Goal: Task Accomplishment & Management: Manage account settings

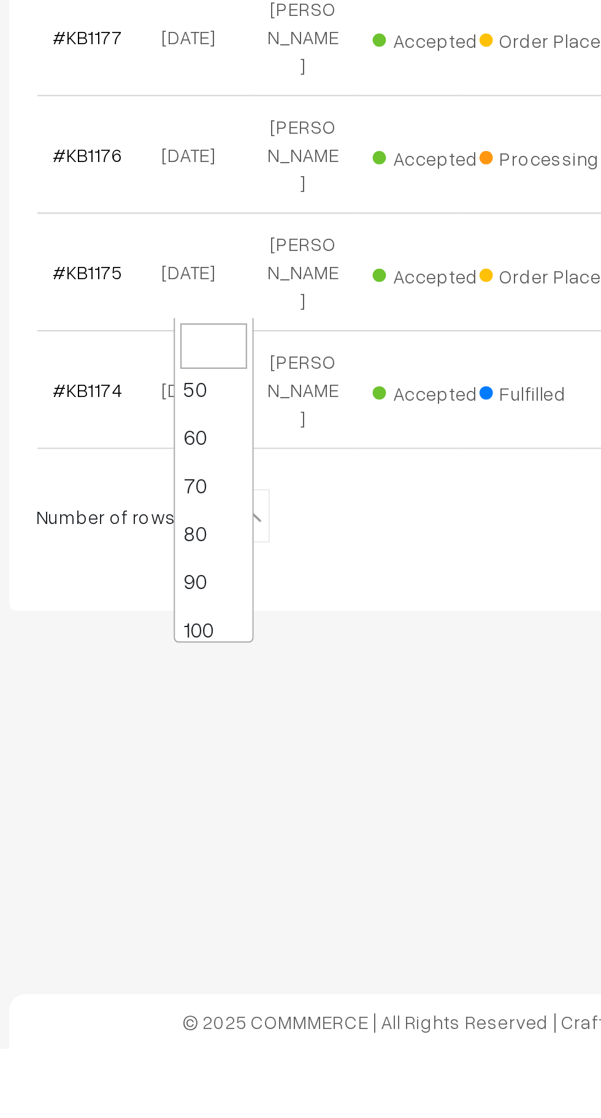
scroll to position [98, 0]
select select "100"
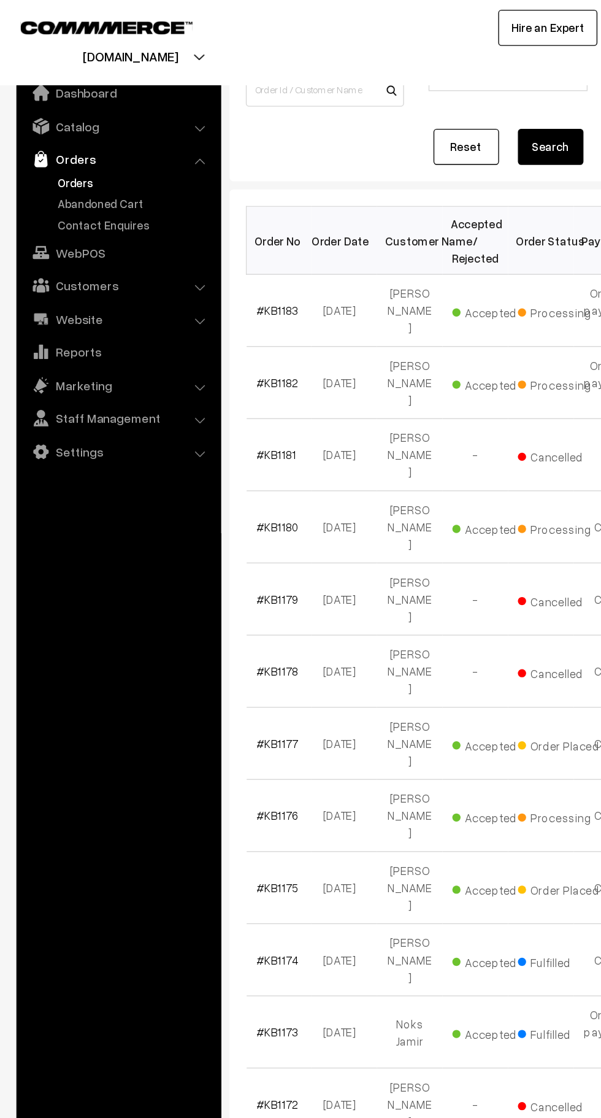
scroll to position [99, 0]
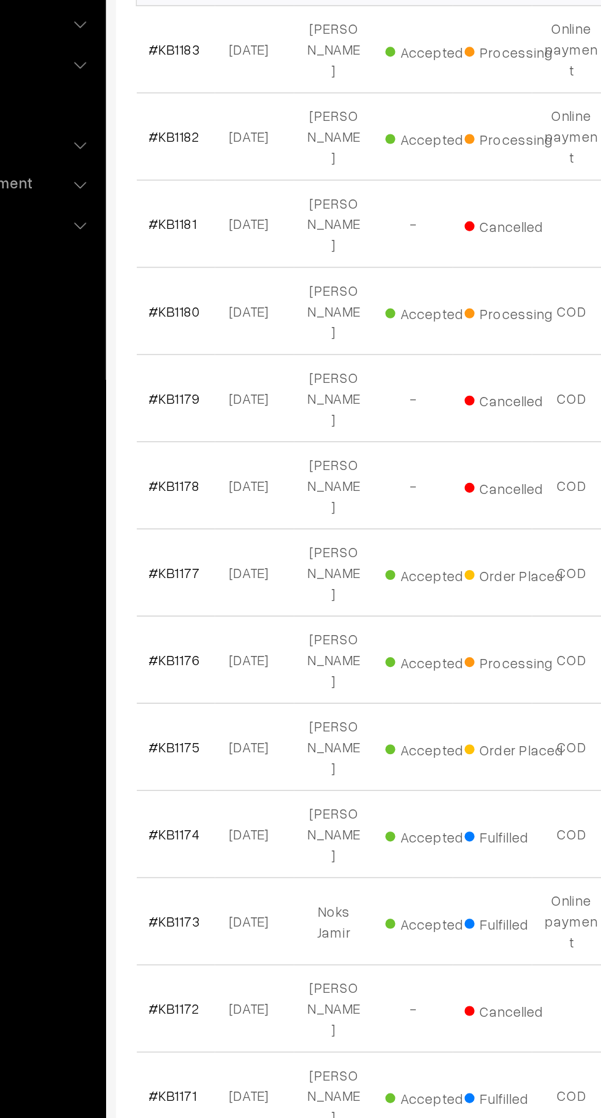
click at [204, 603] on link "#KB1176" at bounding box center [208, 608] width 32 height 10
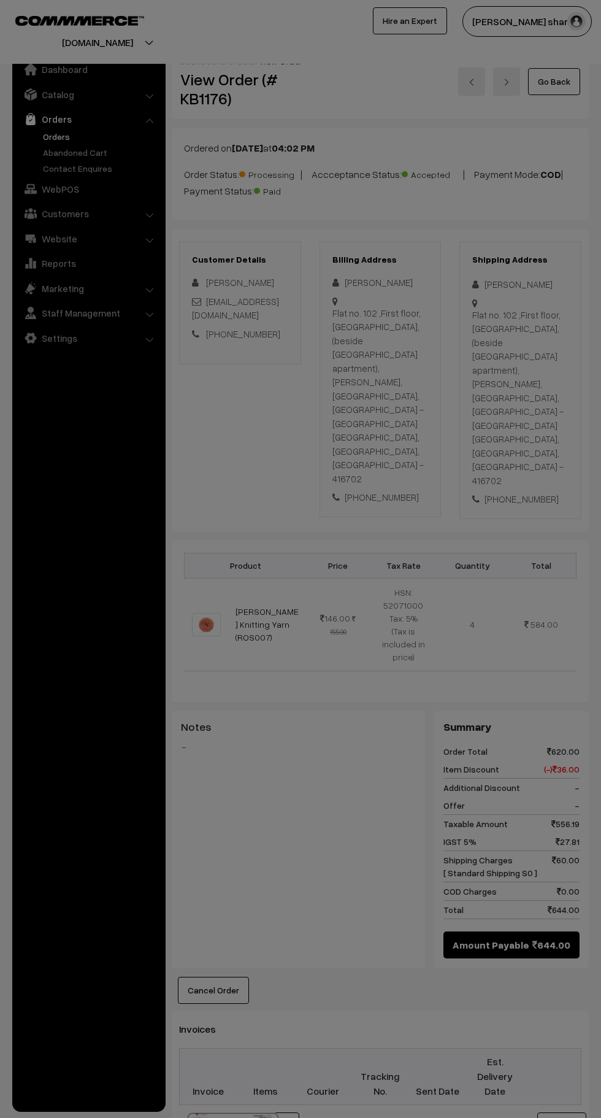
scroll to position [137, 0]
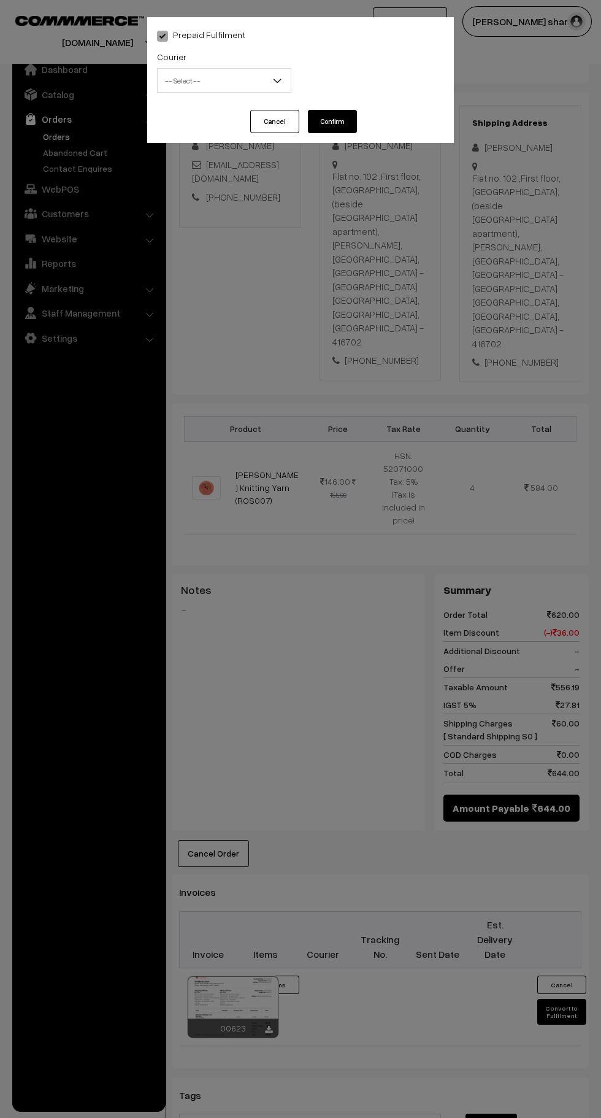
click at [277, 81] on b at bounding box center [277, 80] width 12 height 12
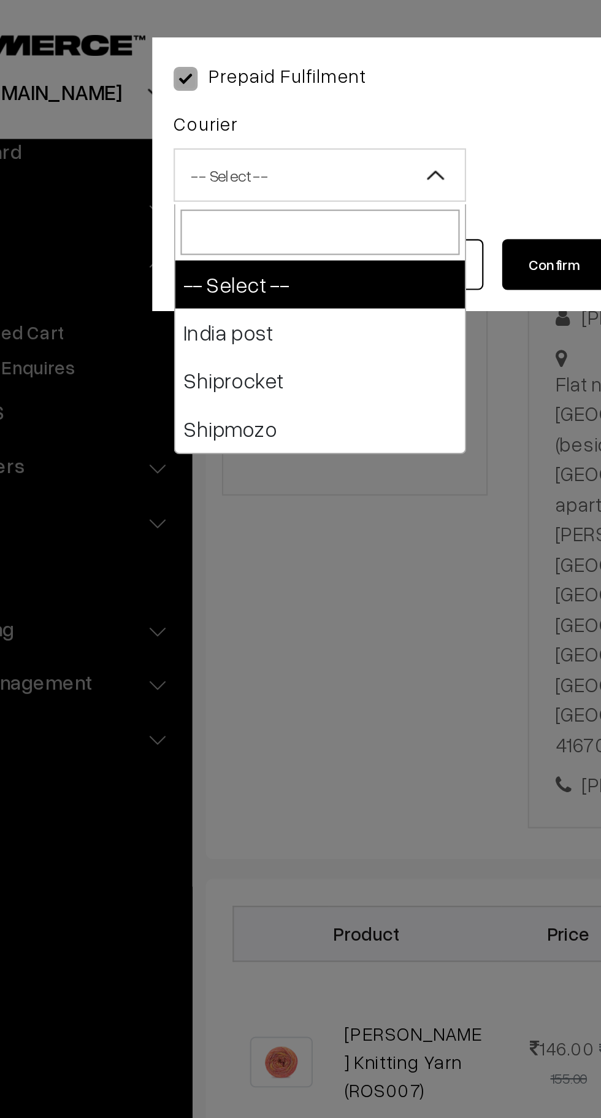
select select "1"
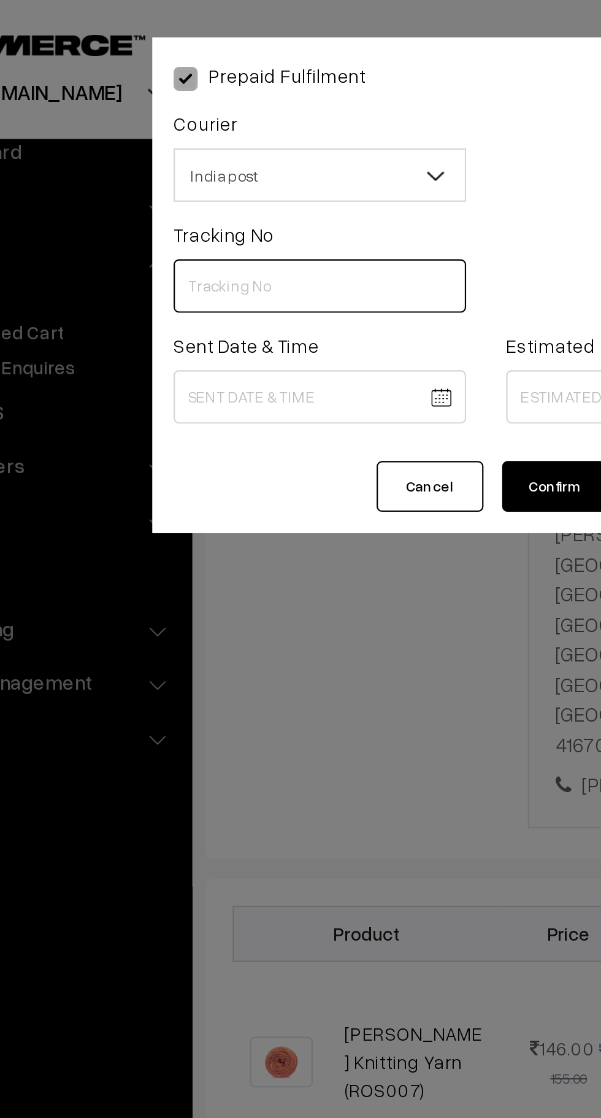
click at [201, 133] on input "text" at bounding box center [224, 131] width 134 height 25
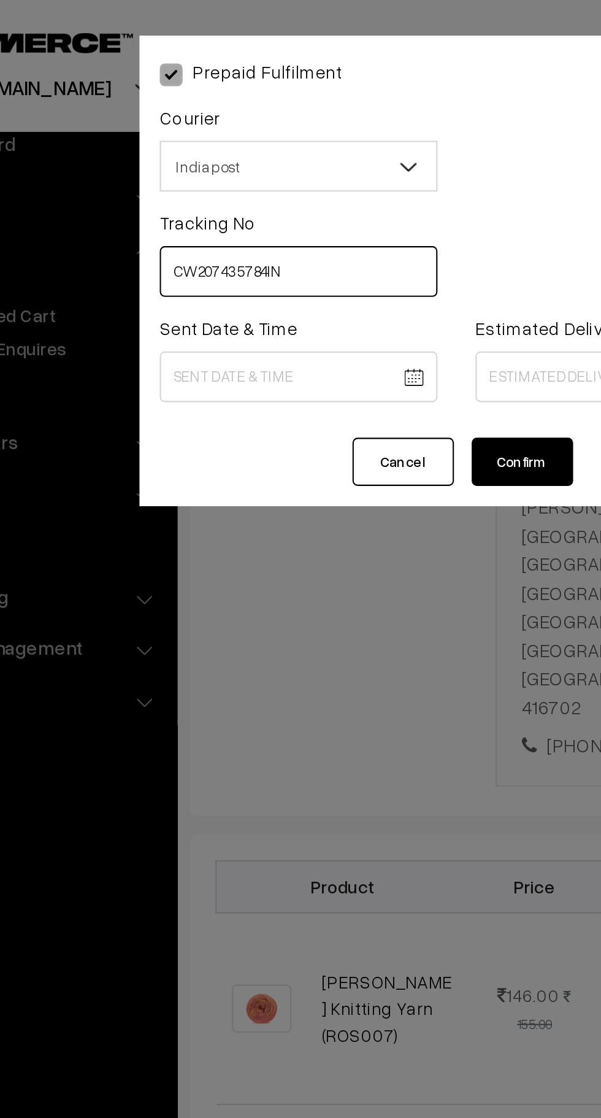
type input "CW207435784IN"
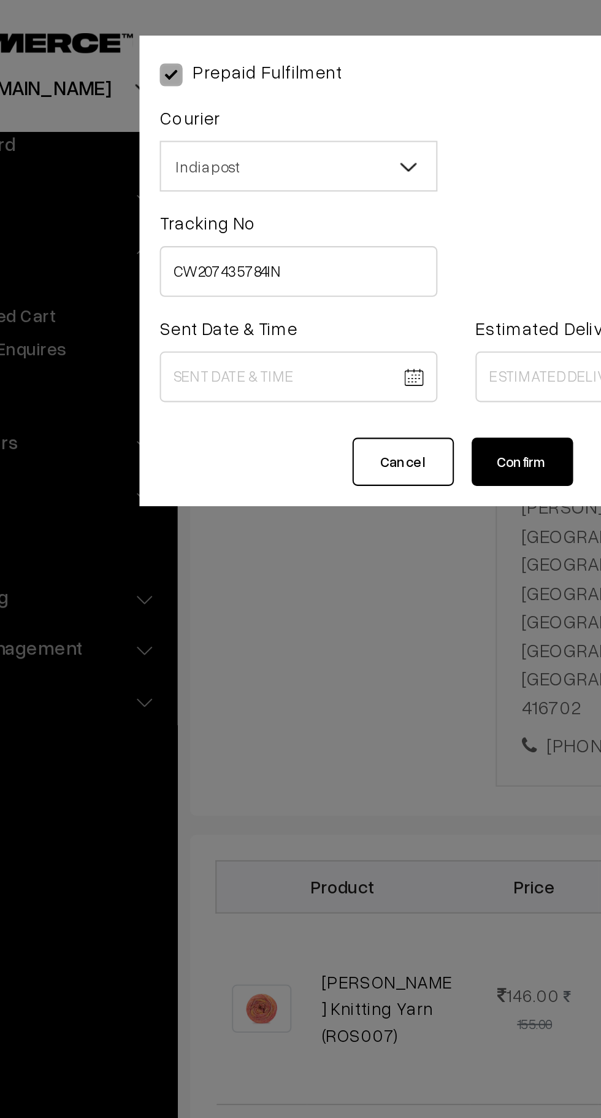
click at [215, 184] on body "Thank you for showing interest. Our team will call you shortly. Close knitbirds…" at bounding box center [300, 621] width 601 height 1516
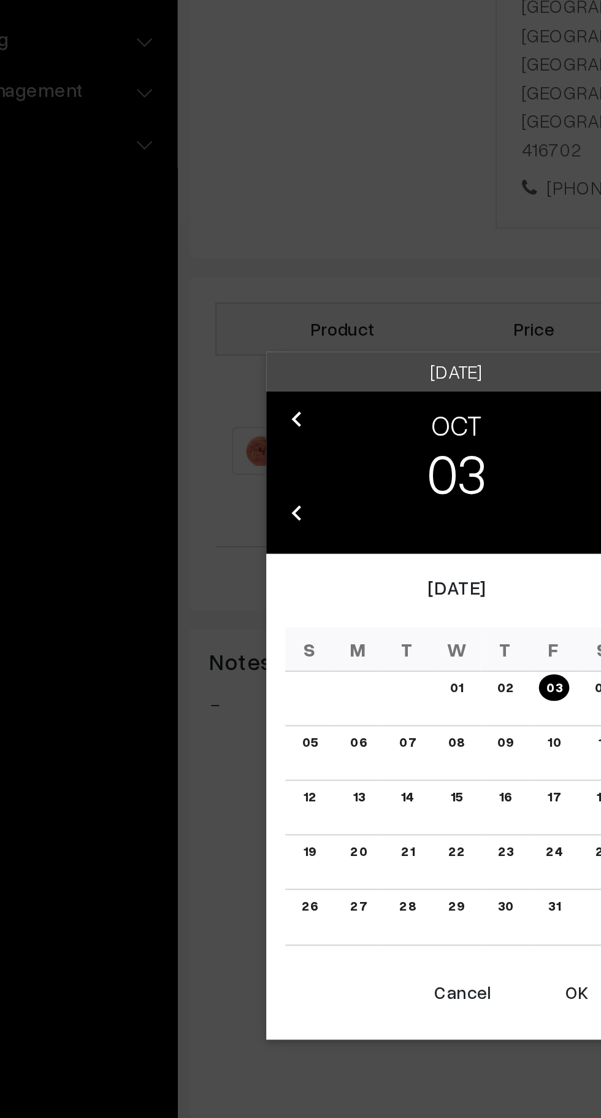
click at [354, 752] on button "OK" at bounding box center [358, 749] width 49 height 27
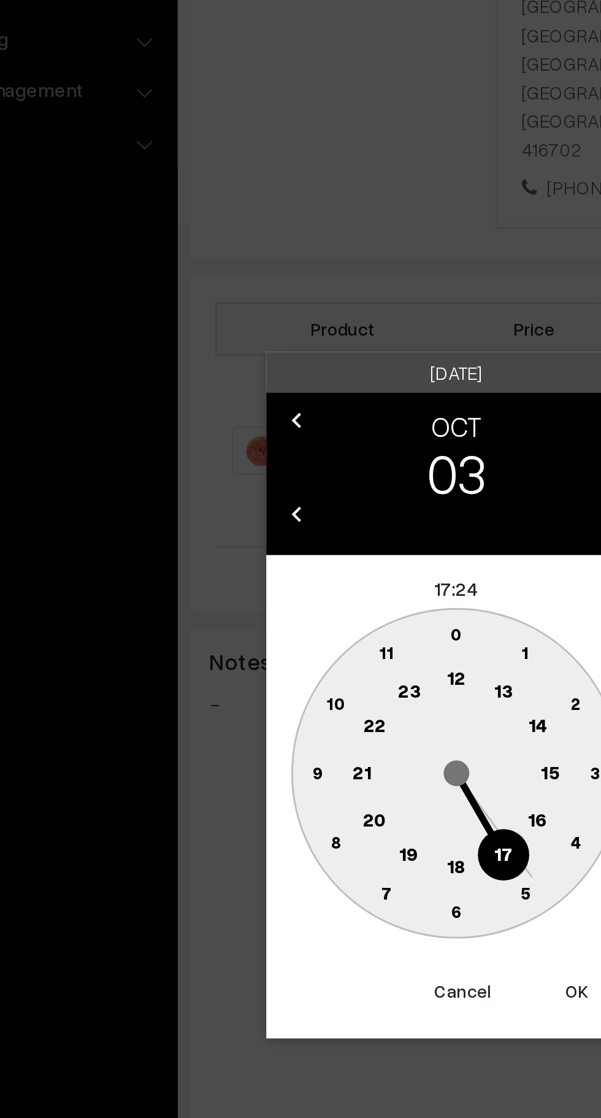
click at [238, 608] on circle at bounding box center [242, 610] width 25 height 25
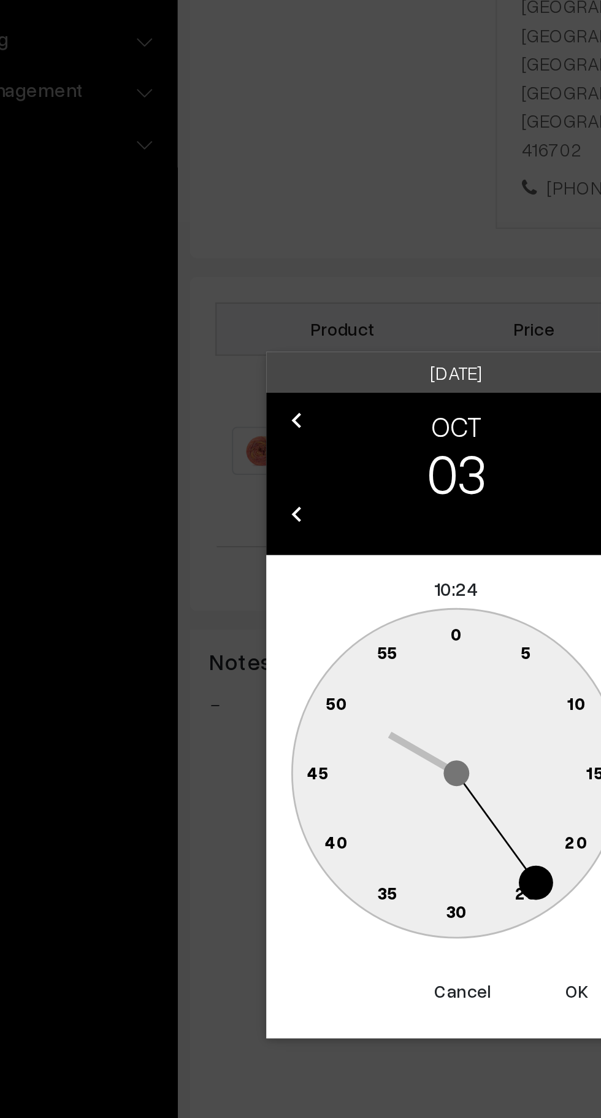
click at [301, 572] on text "0" at bounding box center [301, 576] width 6 height 10
type input "03-10-2025 10:00"
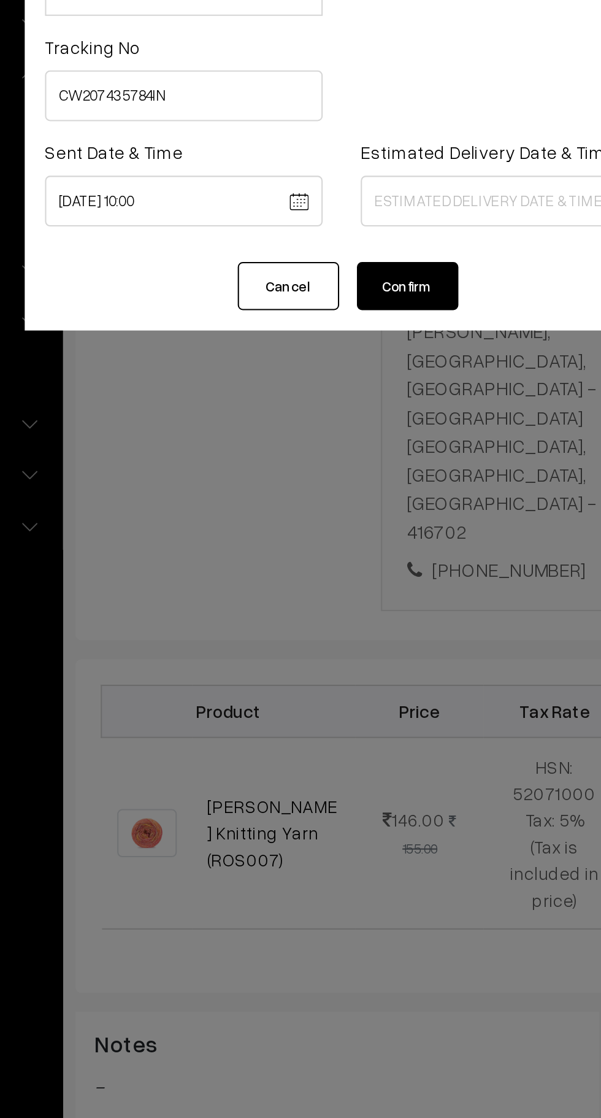
click at [355, 180] on body "Thank you for showing interest. Our team will call you shortly. Close knitbirds…" at bounding box center [300, 621] width 601 height 1516
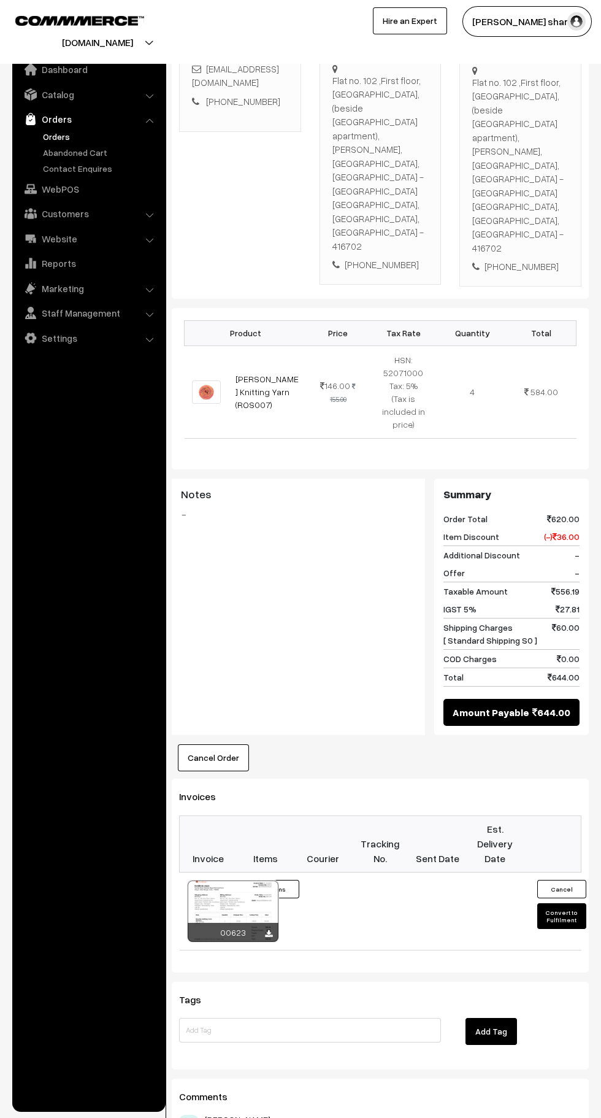
scroll to position [233, 0]
click at [563, 903] on button "Convert to Fulfilment" at bounding box center [562, 916] width 49 height 26
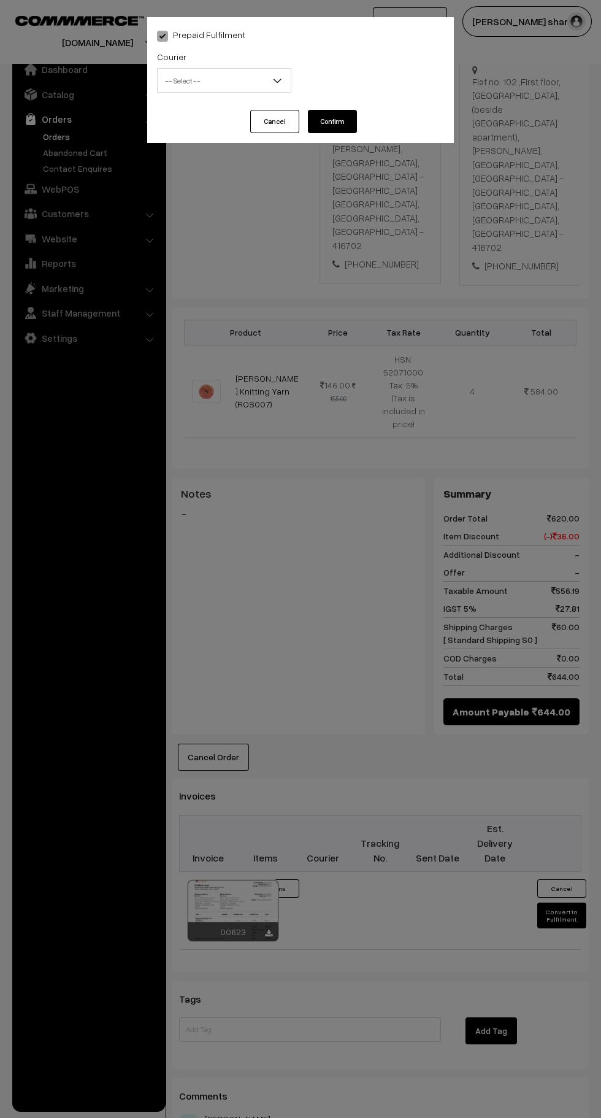
click at [274, 85] on b at bounding box center [277, 80] width 12 height 12
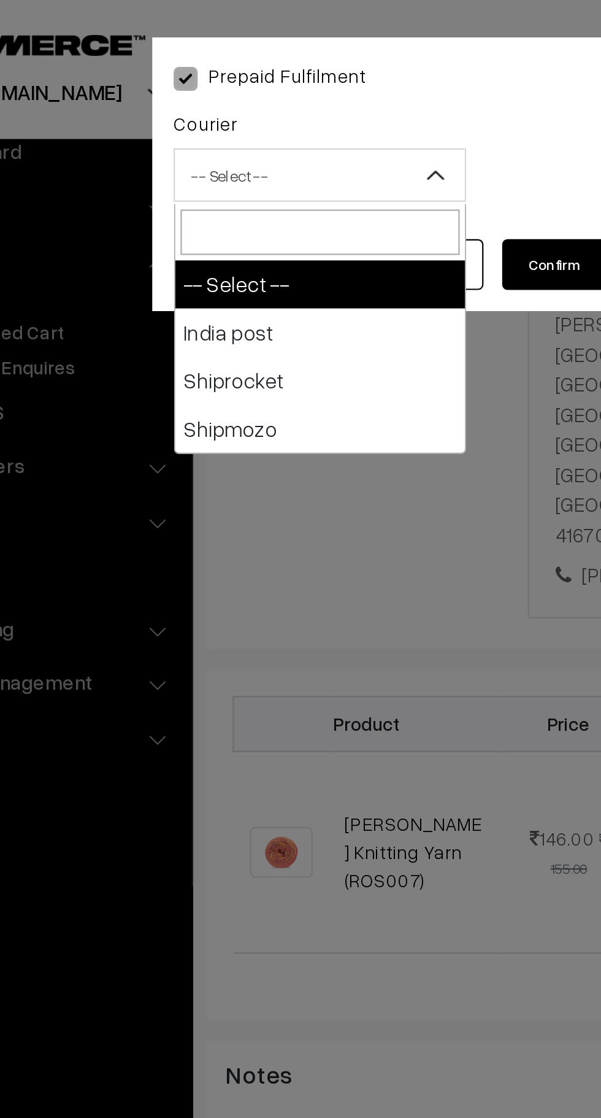
select select "1"
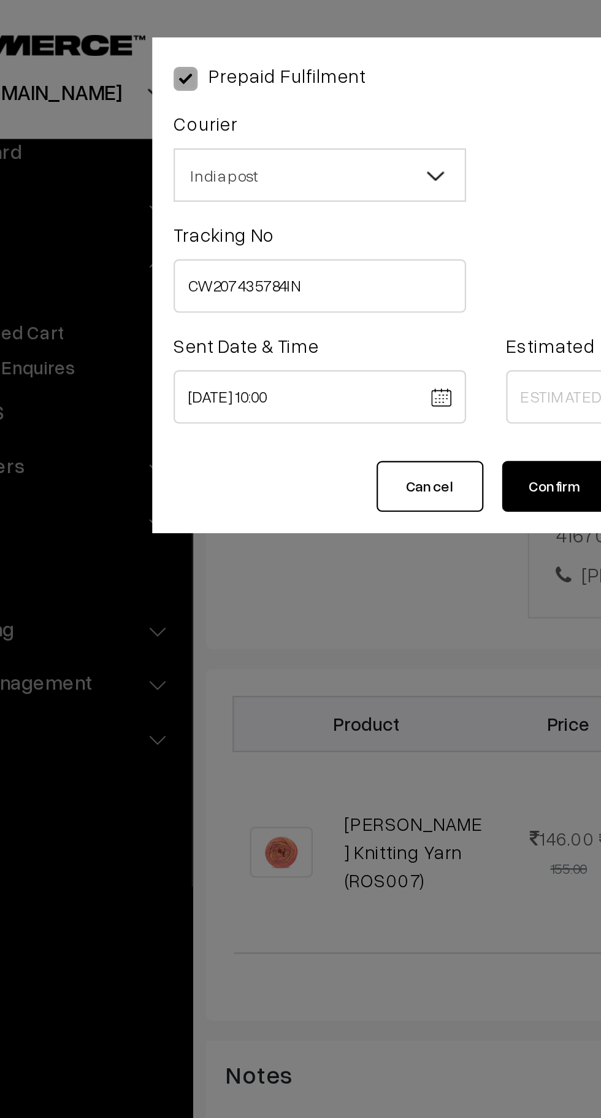
click at [328, 187] on body "Thank you for showing interest. Our team will call you shortly. Close knitbirds…" at bounding box center [300, 525] width 601 height 1516
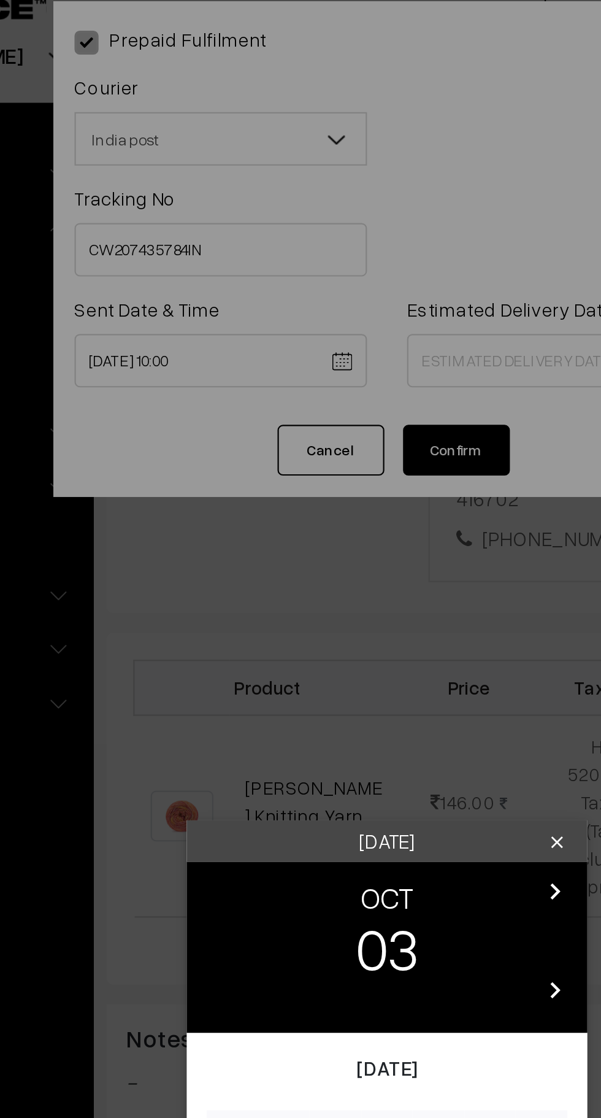
scroll to position [233, 0]
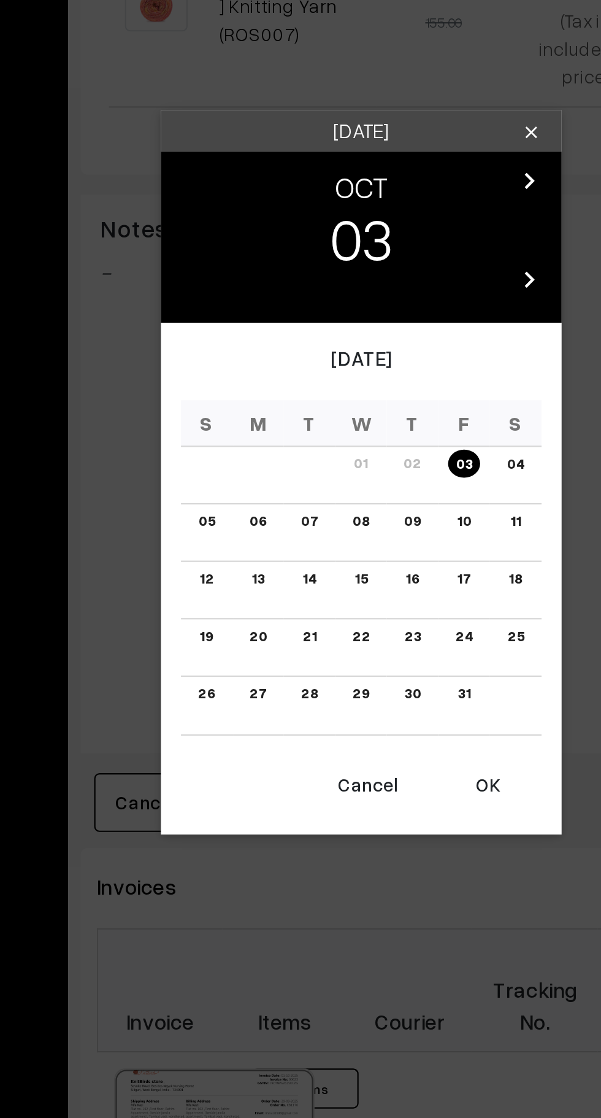
click at [349, 628] on link "10" at bounding box center [347, 628] width 13 height 13
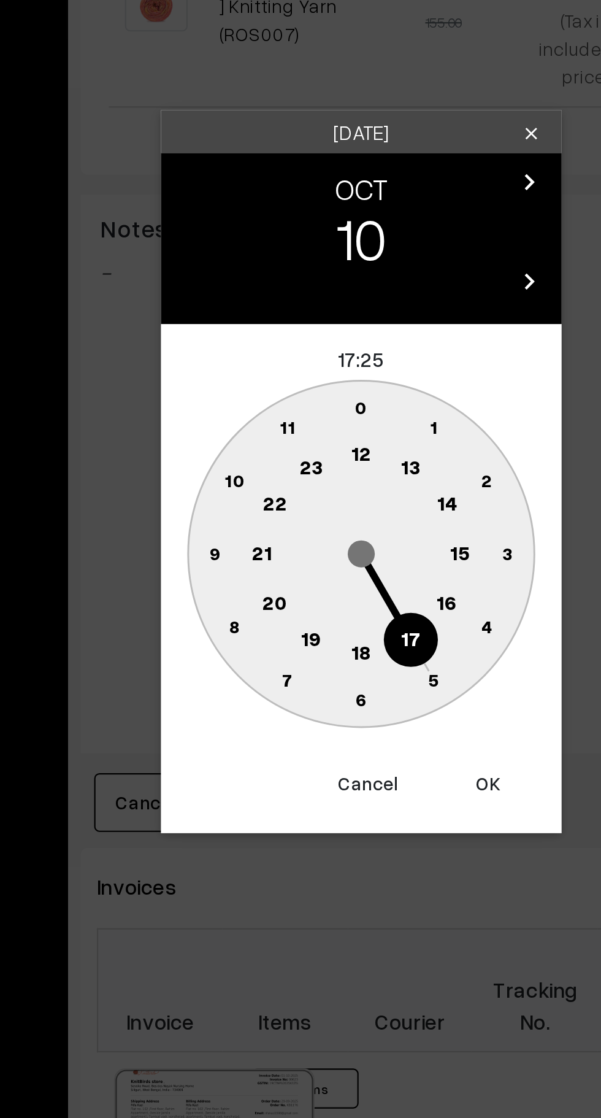
click at [347, 666] on circle at bounding box center [340, 666] width 25 height 25
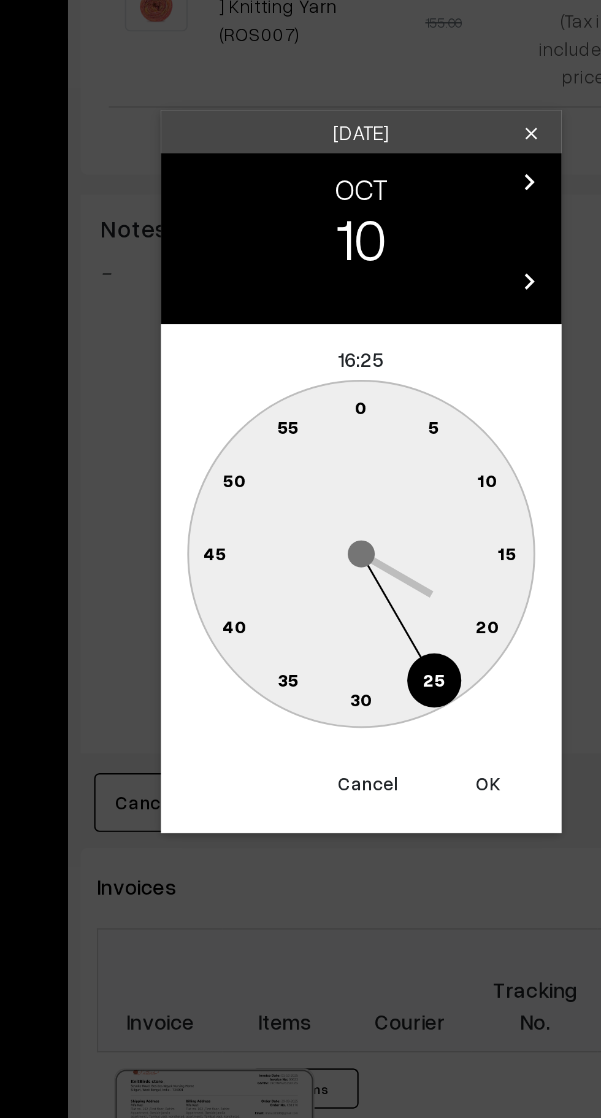
click at [298, 571] on text "0" at bounding box center [301, 576] width 6 height 10
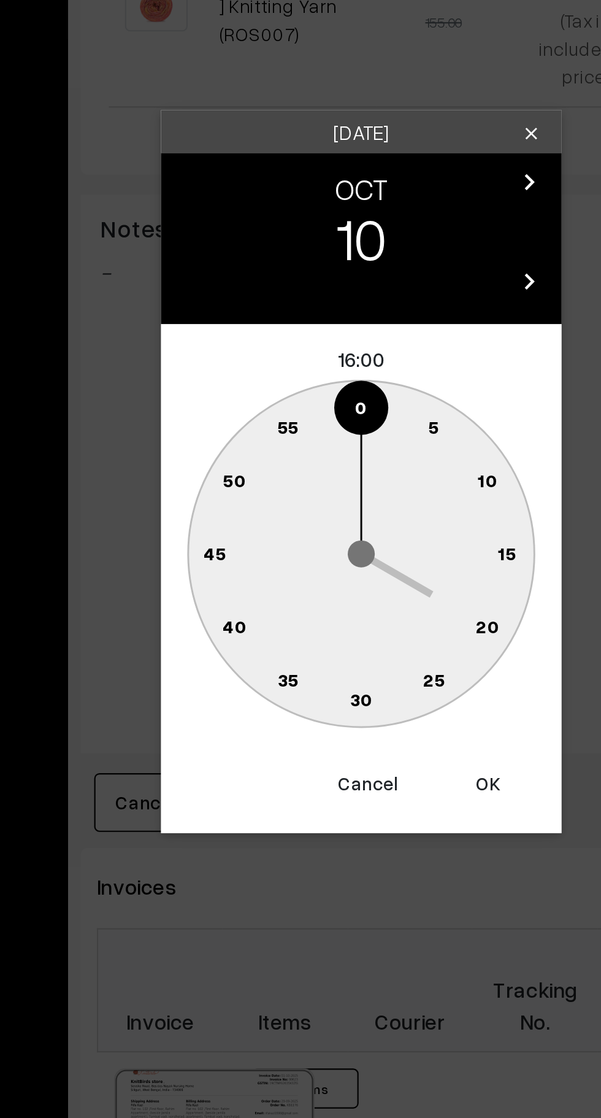
type input "10-10-2025 16:00"
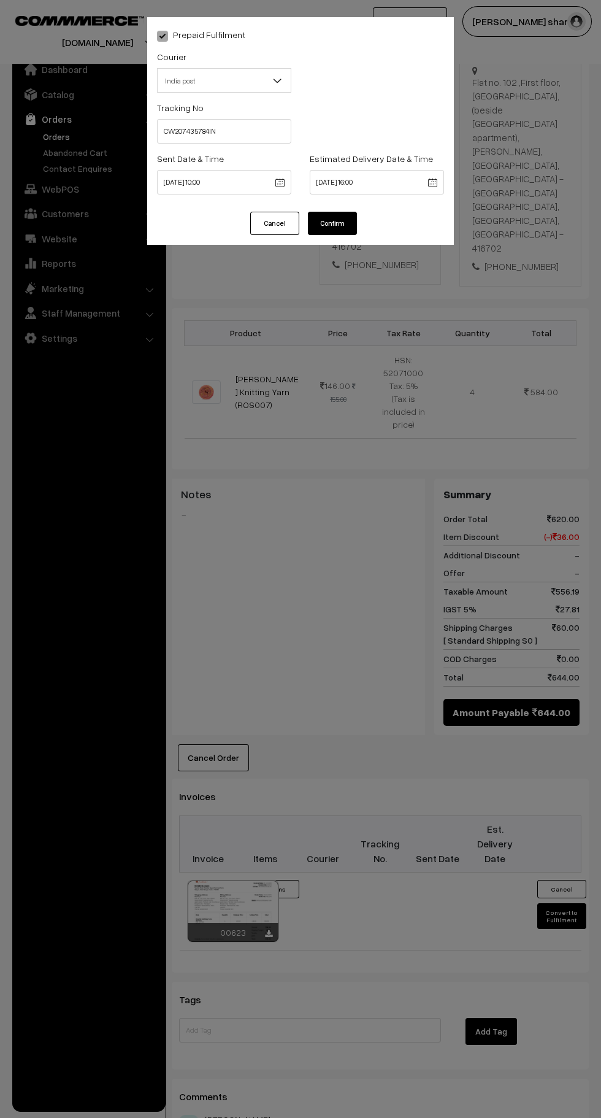
click at [338, 219] on button "Confirm" at bounding box center [332, 223] width 49 height 23
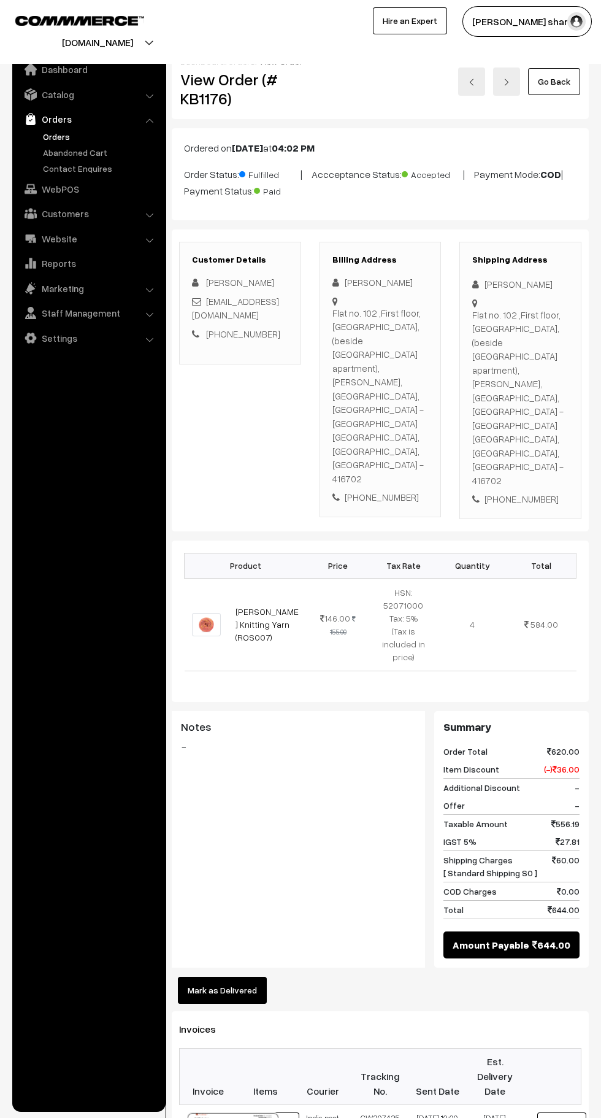
click at [565, 93] on link "Go Back" at bounding box center [554, 81] width 52 height 27
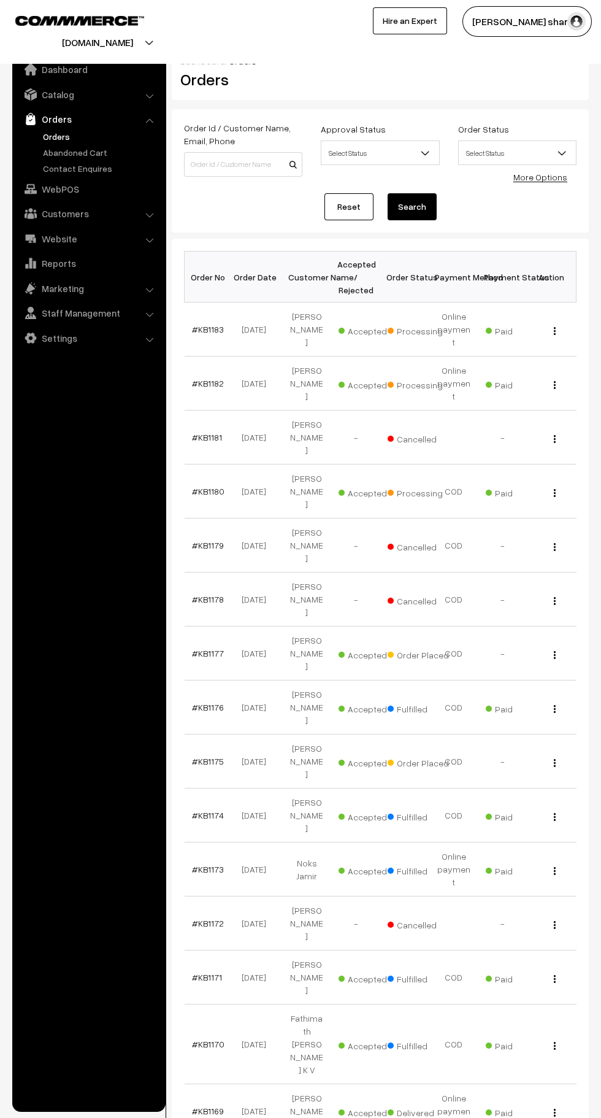
scroll to position [2, 0]
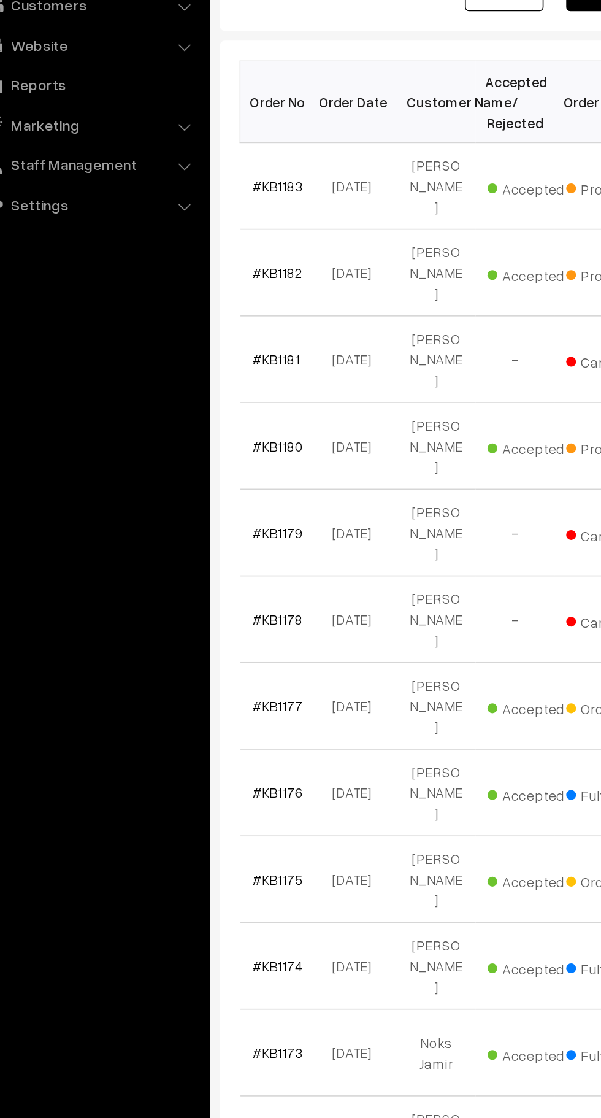
click at [212, 484] on link "#KB1180" at bounding box center [208, 489] width 33 height 10
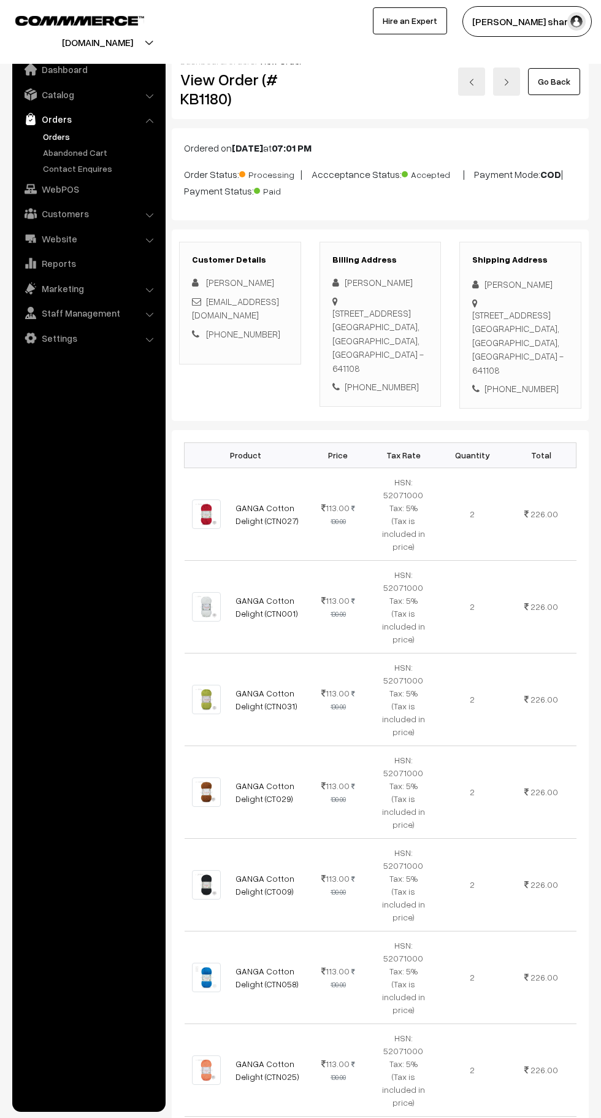
scroll to position [841, 0]
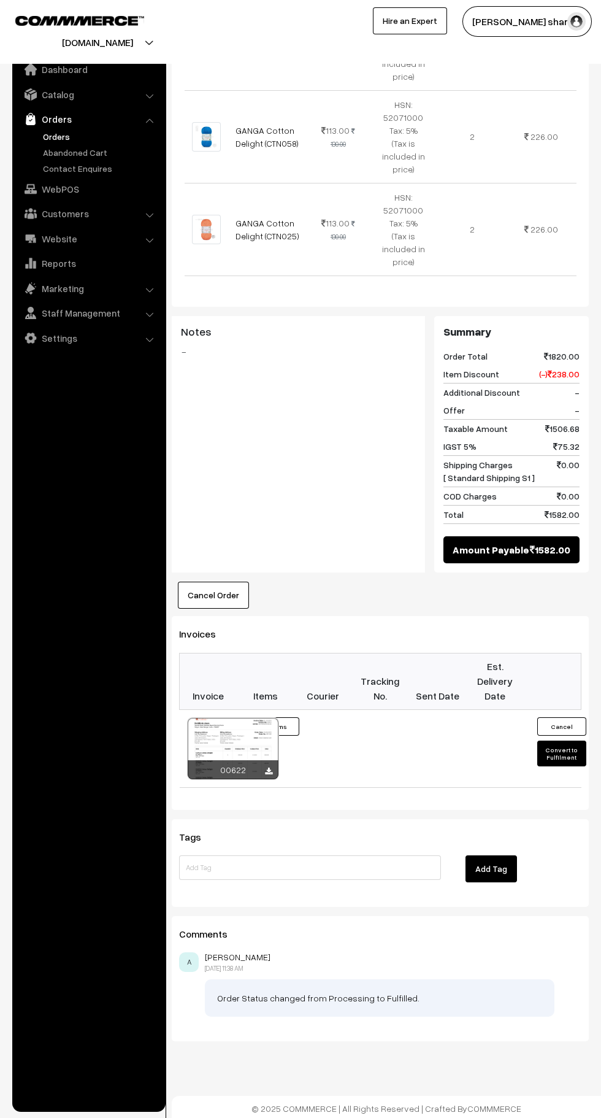
click at [562, 755] on button "Convert to Fulfilment" at bounding box center [562, 754] width 49 height 26
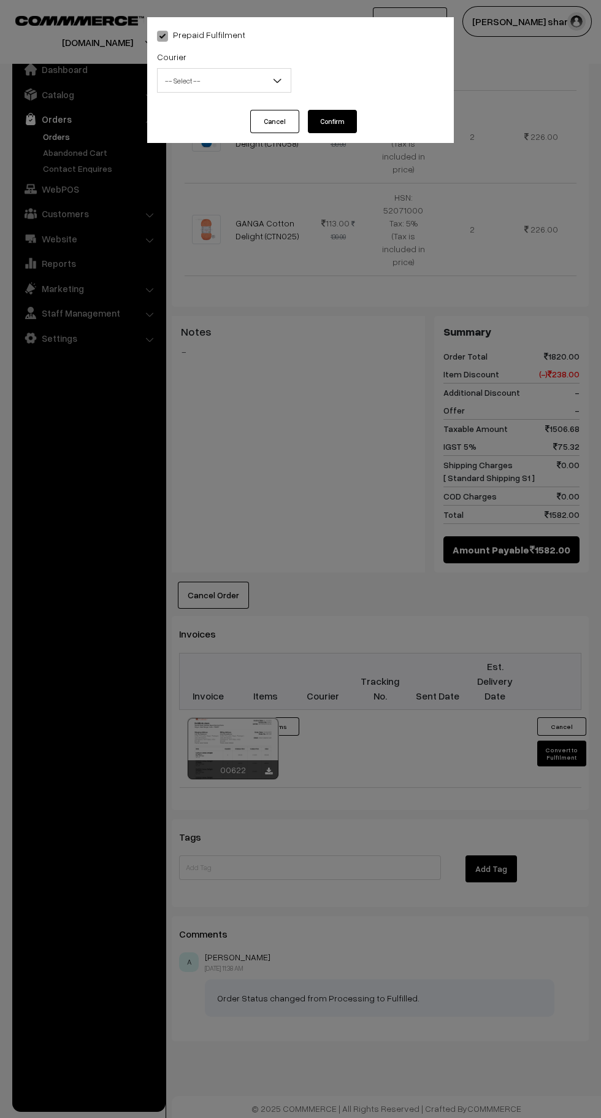
click at [250, 80] on span "-- Select --" at bounding box center [224, 80] width 133 height 21
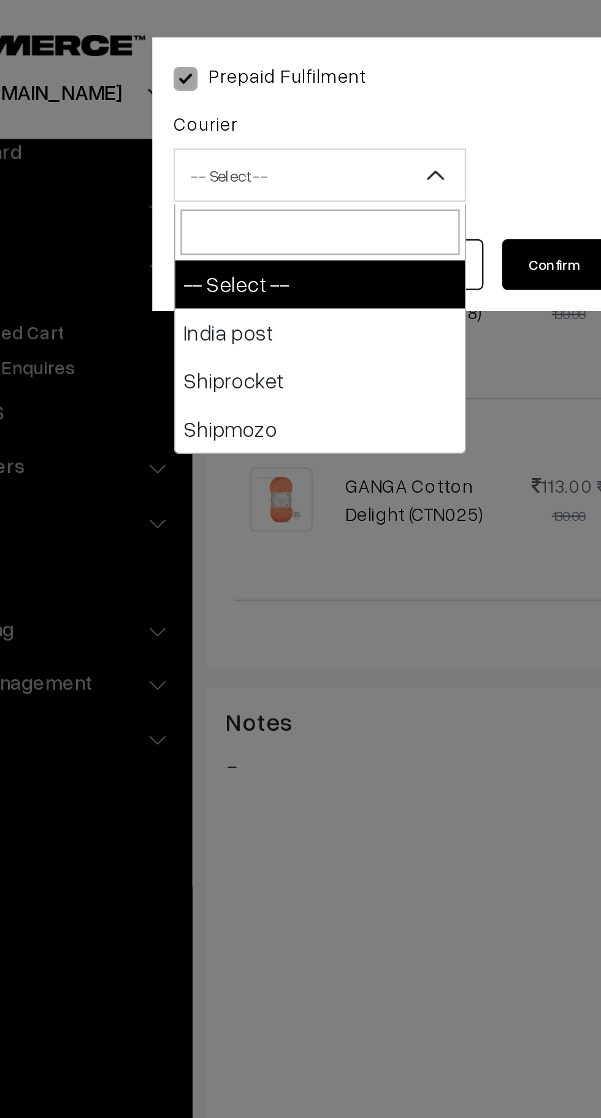
select select "1"
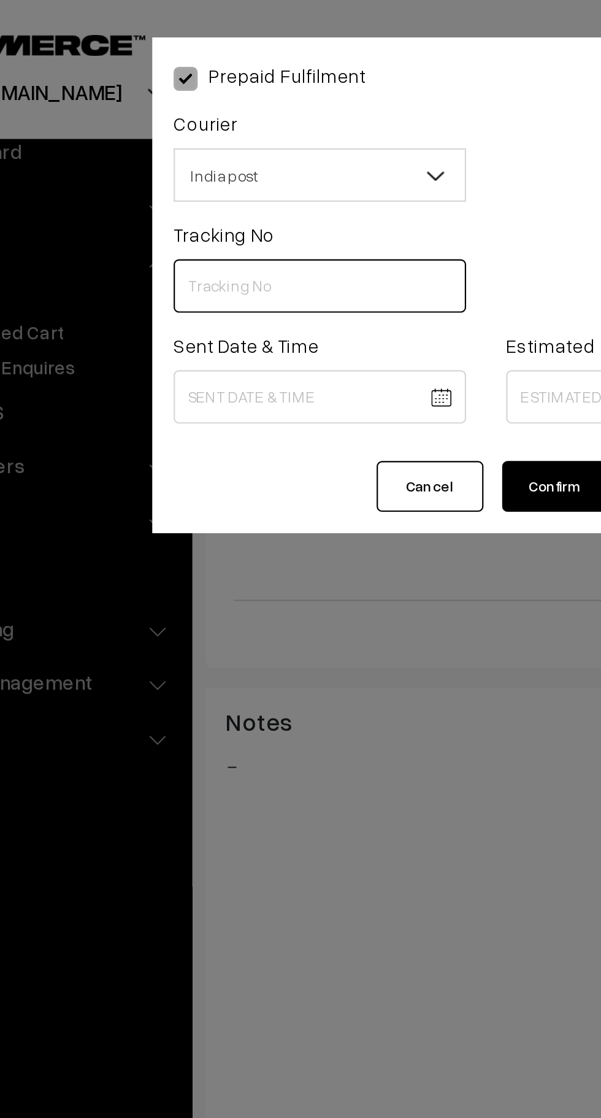
click at [206, 132] on input "text" at bounding box center [224, 131] width 134 height 25
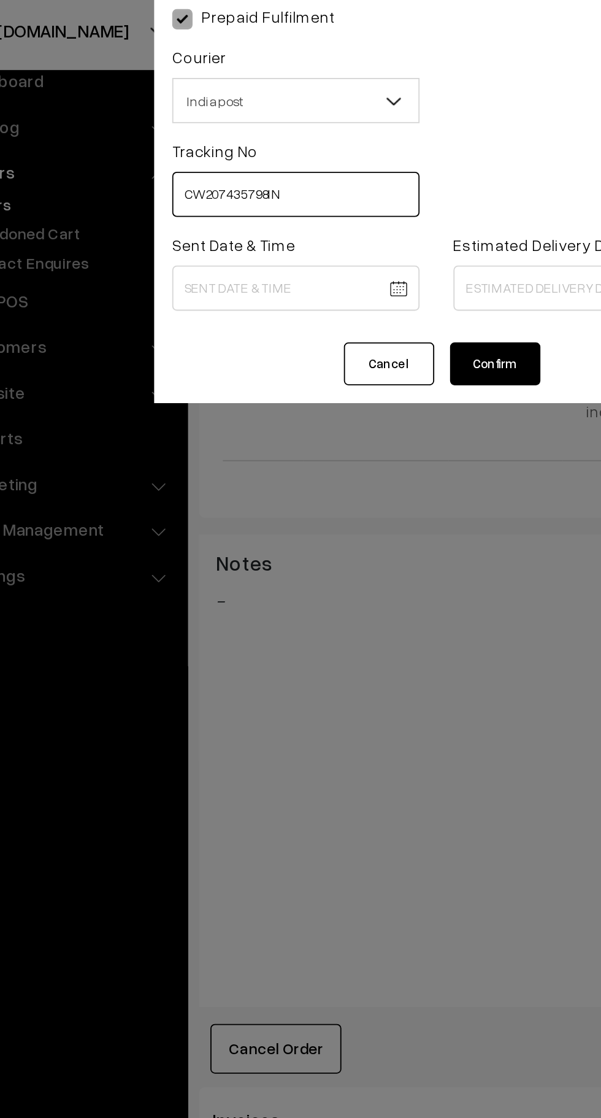
type input "CW207435798IN"
click at [239, 182] on body "Thank you for showing interest. Our team will call you shortly. Close knitbirds…" at bounding box center [300, 140] width 601 height 1962
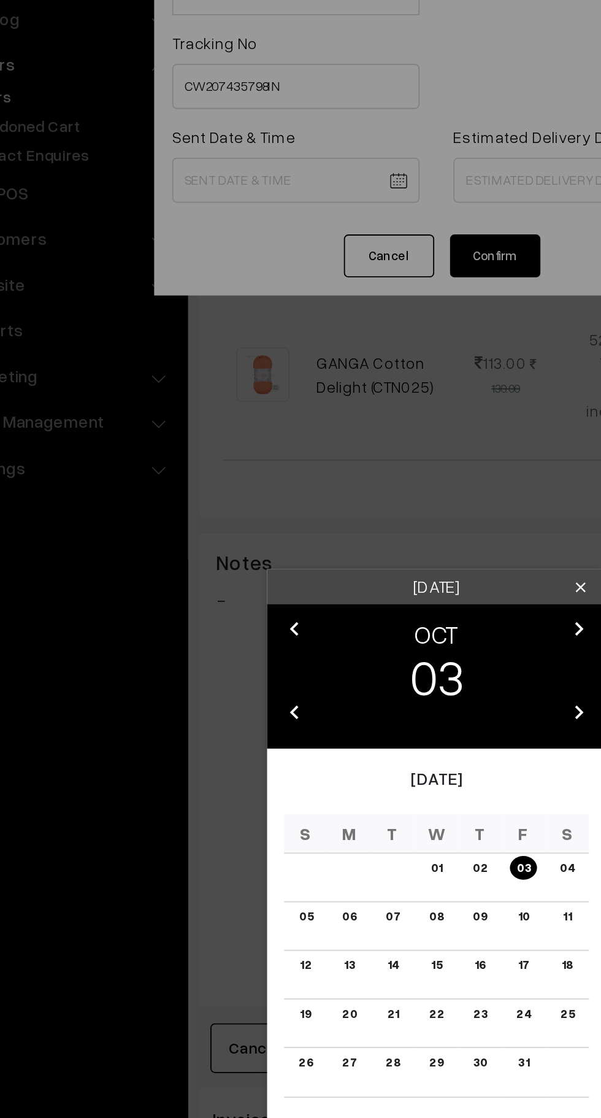
scroll to position [747, 0]
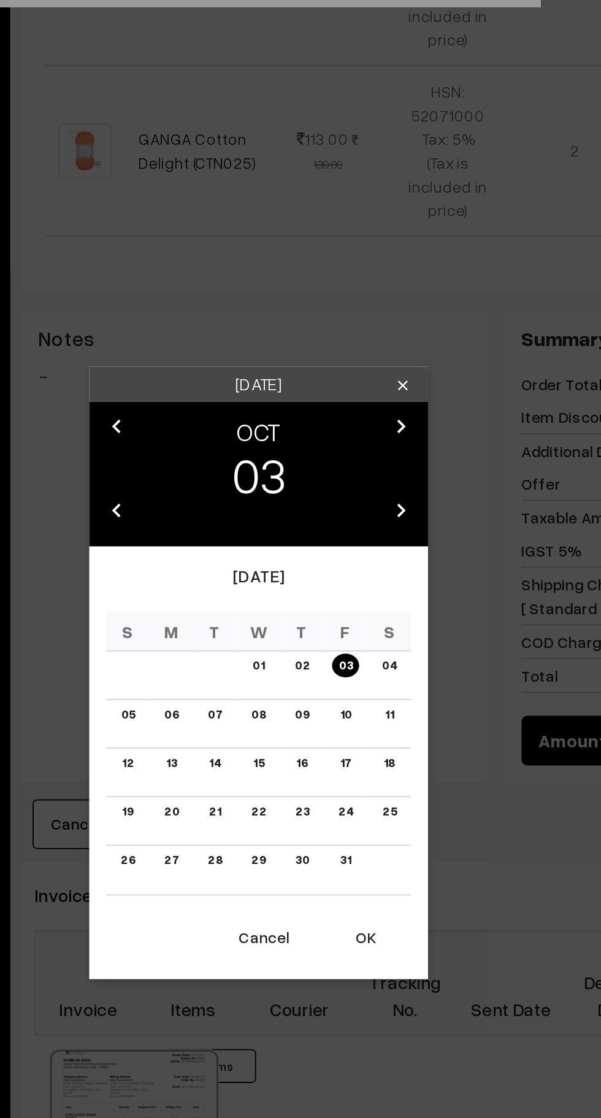
click at [368, 748] on button "OK" at bounding box center [358, 749] width 49 height 27
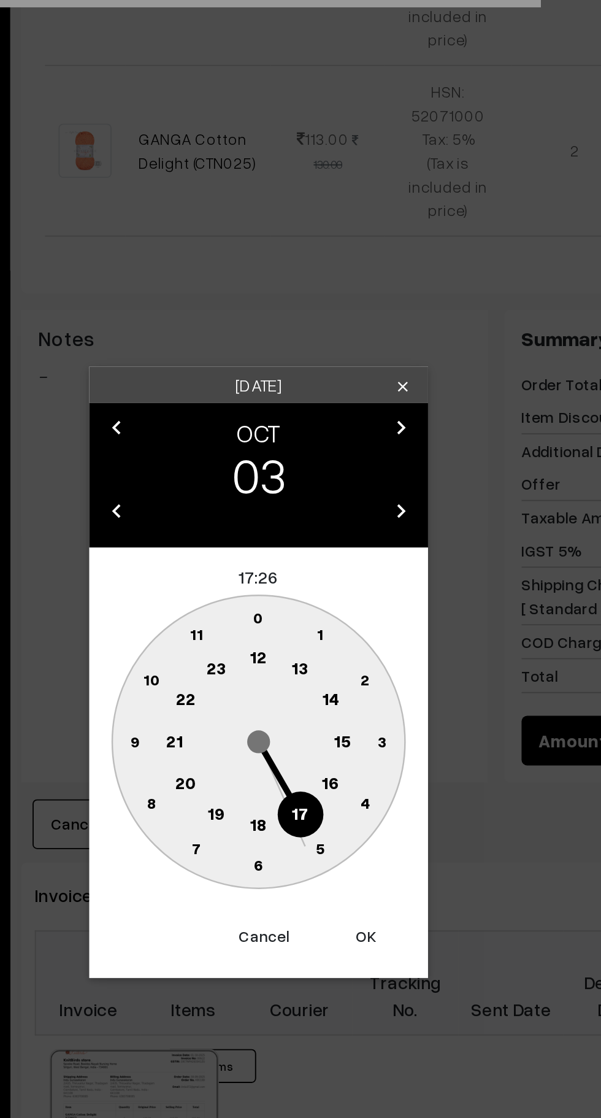
click at [242, 613] on text "10" at bounding box center [242, 609] width 9 height 10
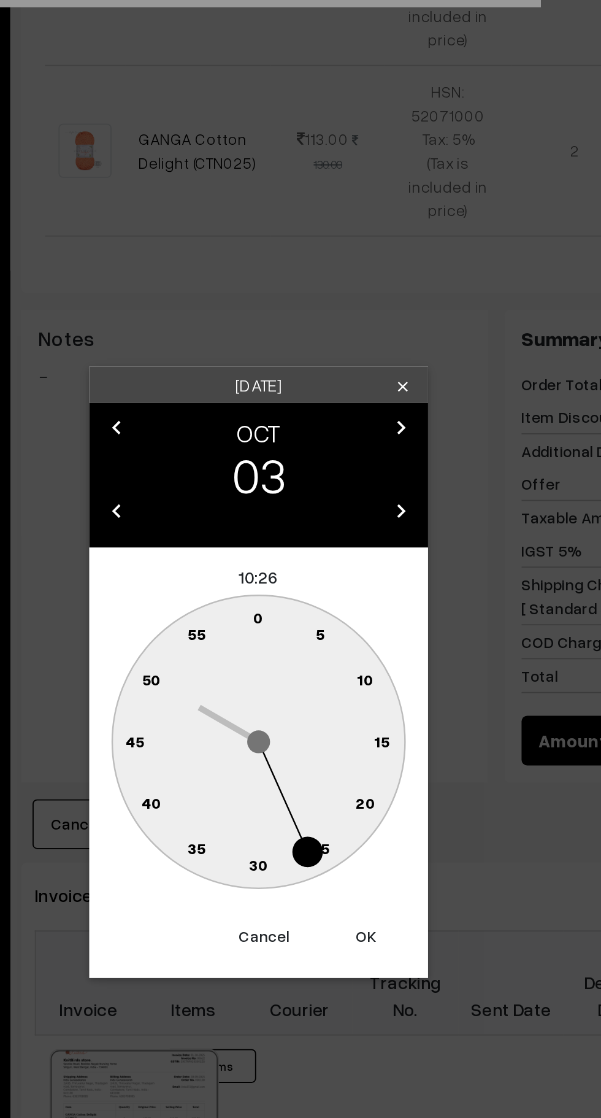
click at [301, 576] on text "0" at bounding box center [301, 576] width 6 height 10
type input "03-10-2025 10:00"
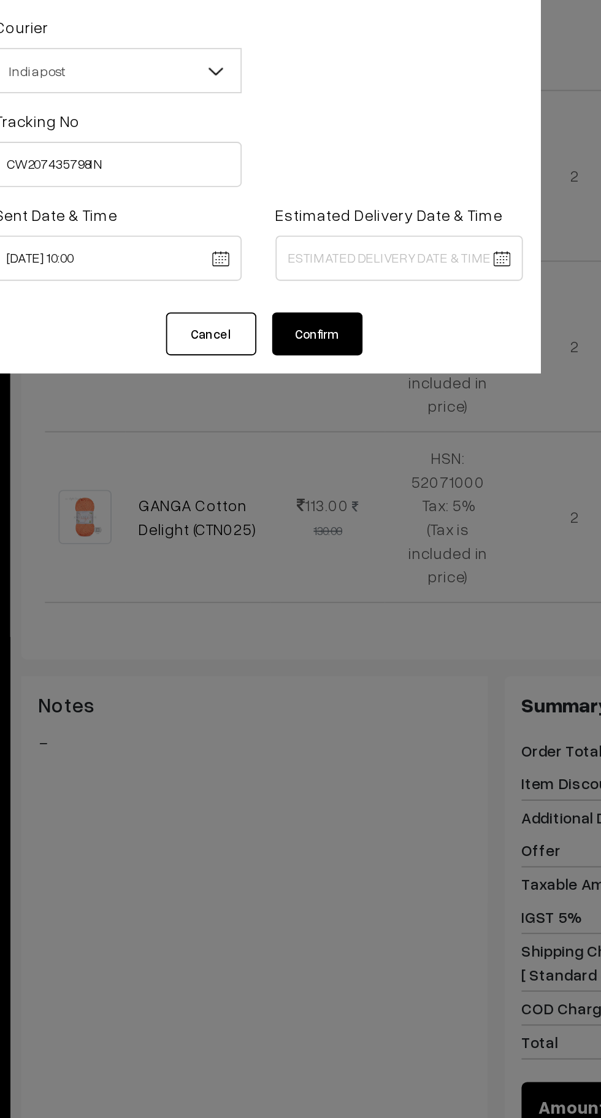
click at [336, 182] on body "Thank you for showing interest. Our team will call you shortly. Close knitbirds…" at bounding box center [300, 234] width 601 height 1962
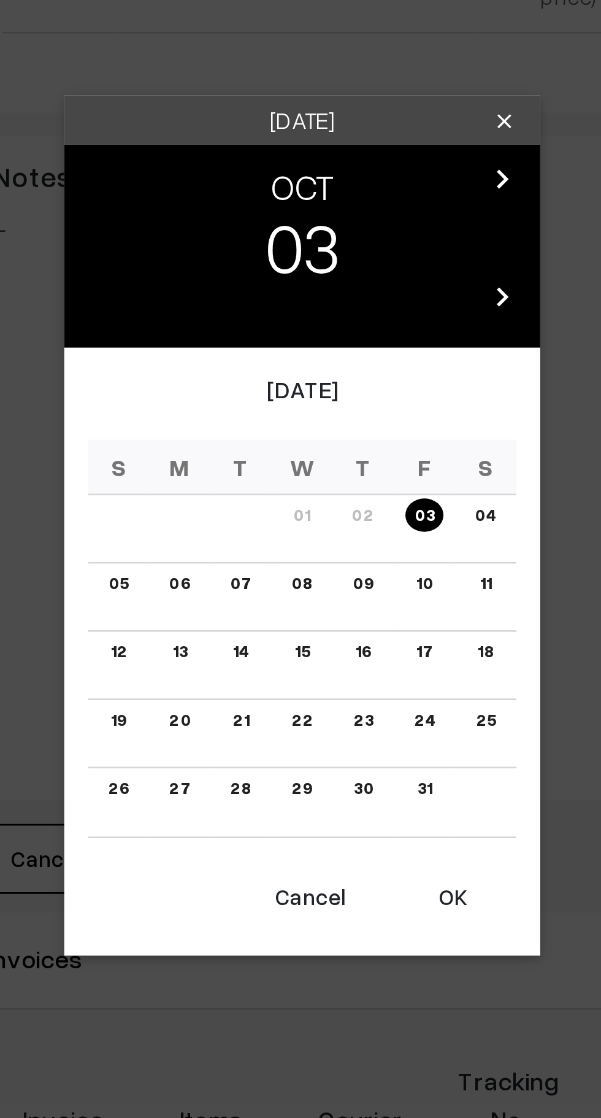
click at [350, 586] on link "10" at bounding box center [347, 582] width 13 height 13
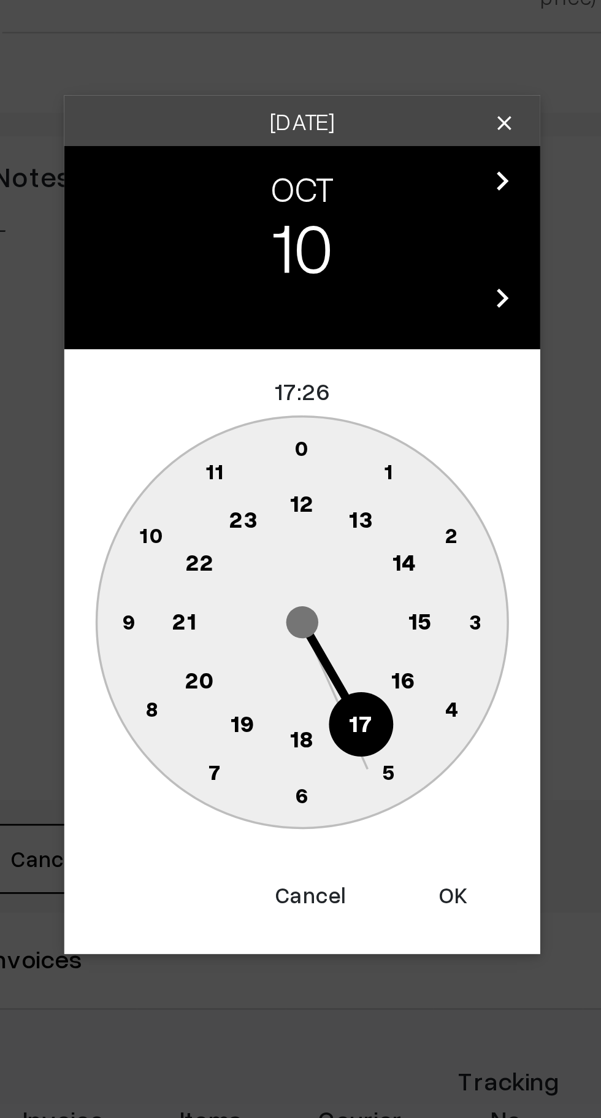
click at [344, 625] on circle at bounding box center [340, 619] width 25 height 25
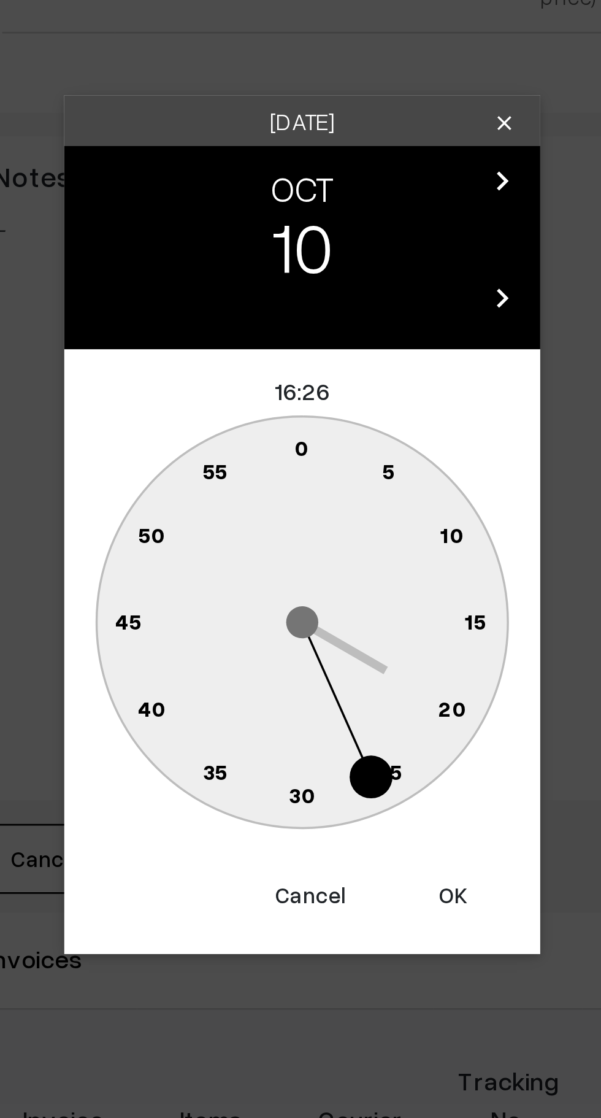
click at [299, 528] on text "0" at bounding box center [301, 529] width 6 height 10
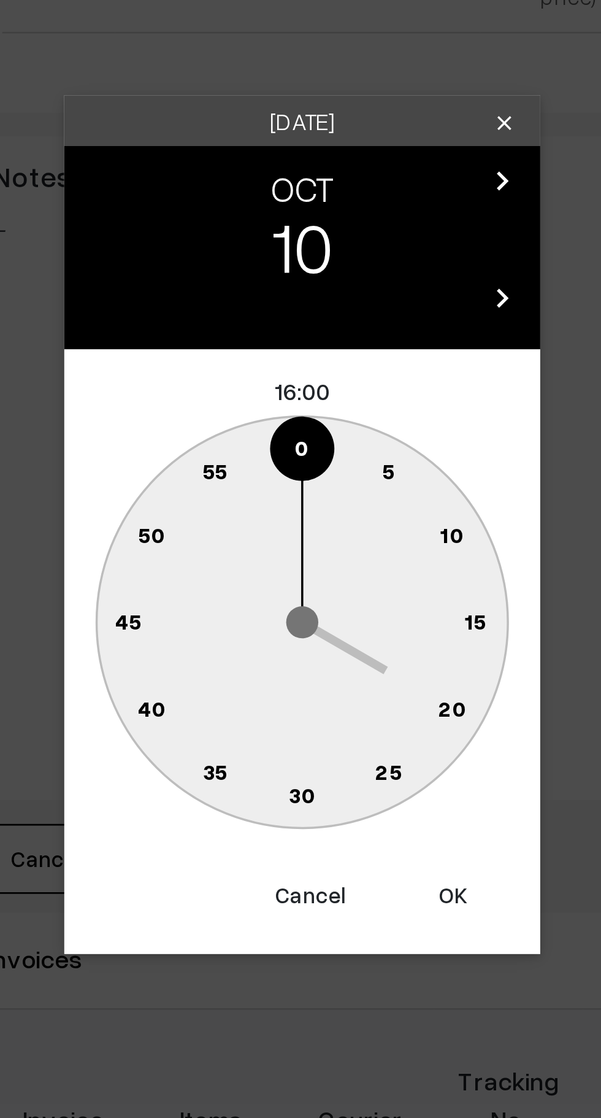
type input "10-10-2025 16:00"
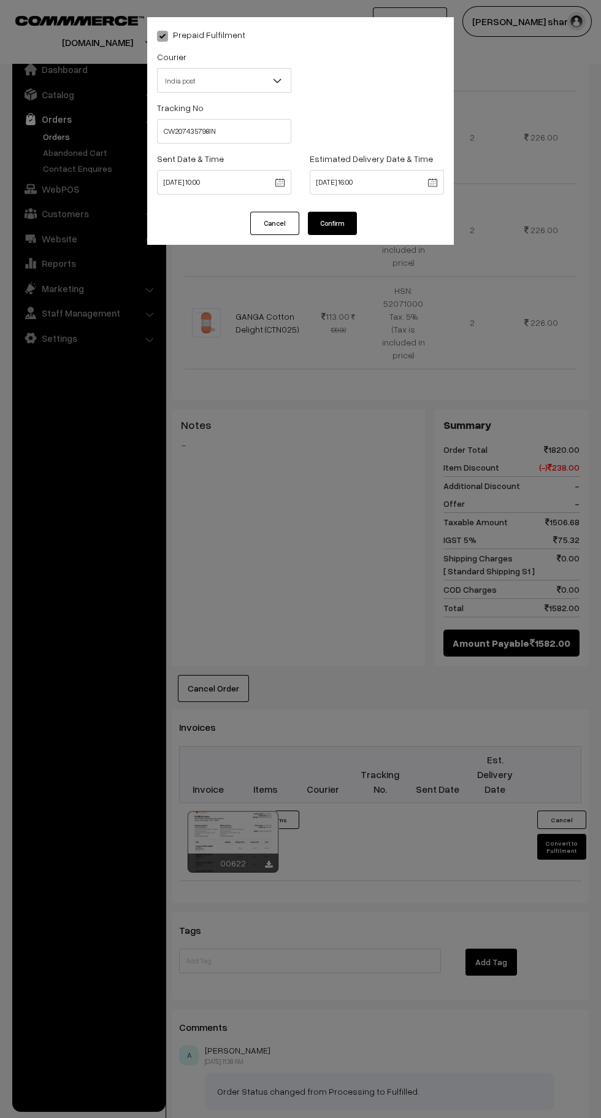
click at [328, 220] on button "Confirm" at bounding box center [332, 223] width 49 height 23
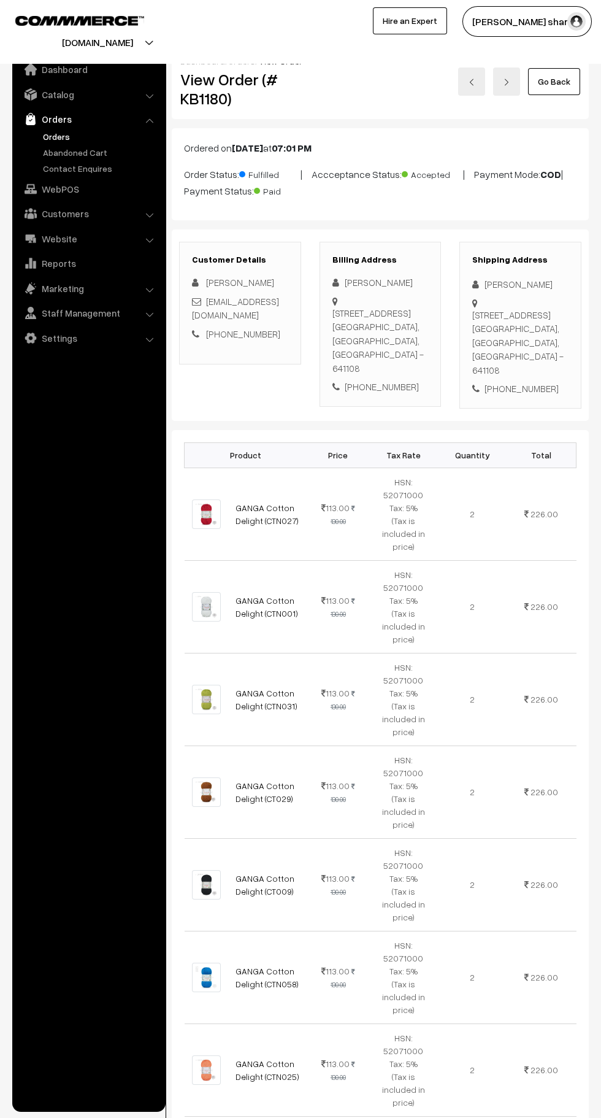
click at [565, 91] on link "Go Back" at bounding box center [554, 81] width 52 height 27
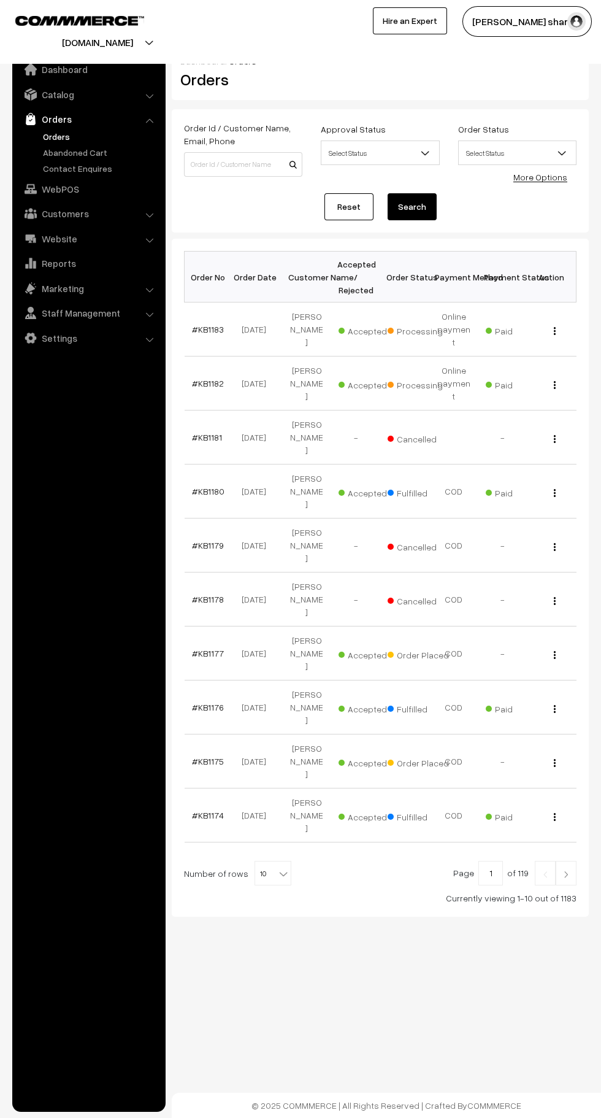
click at [277, 868] on b at bounding box center [283, 874] width 12 height 12
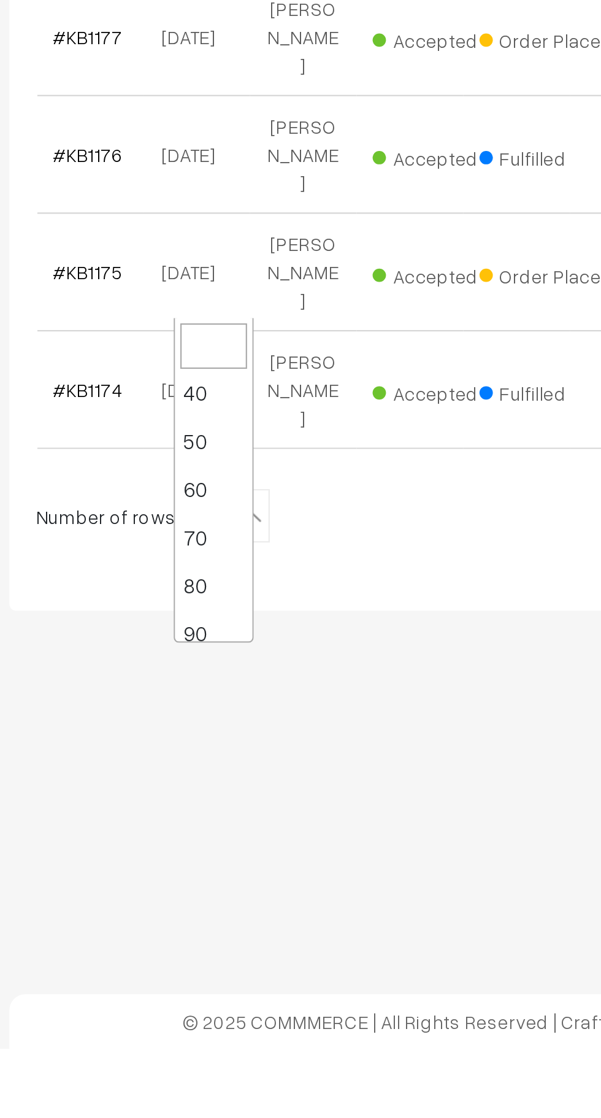
scroll to position [98, 0]
select select "100"
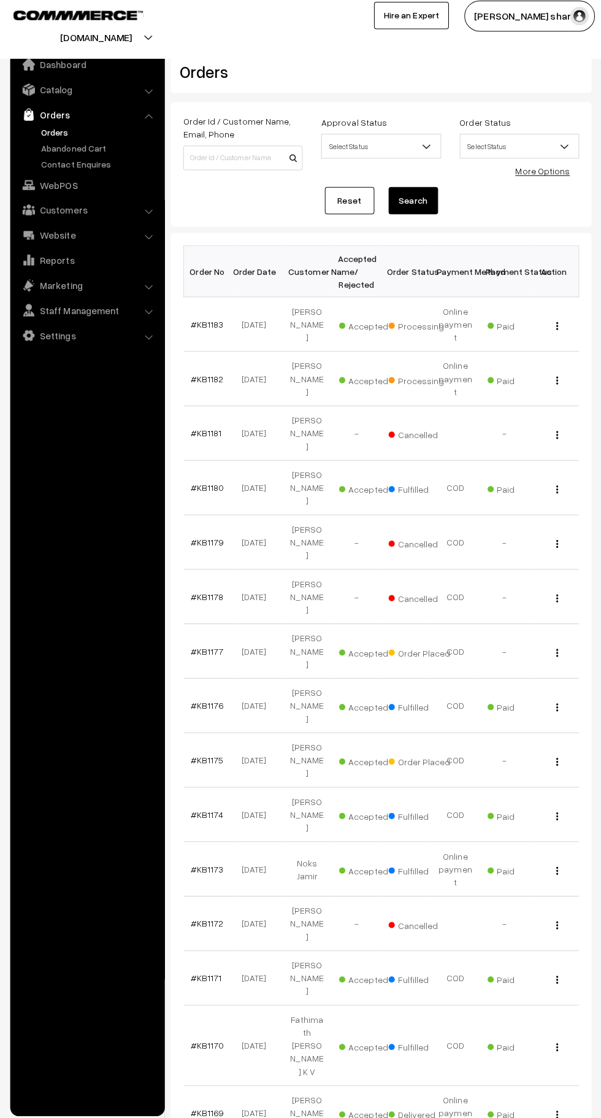
scroll to position [2, 0]
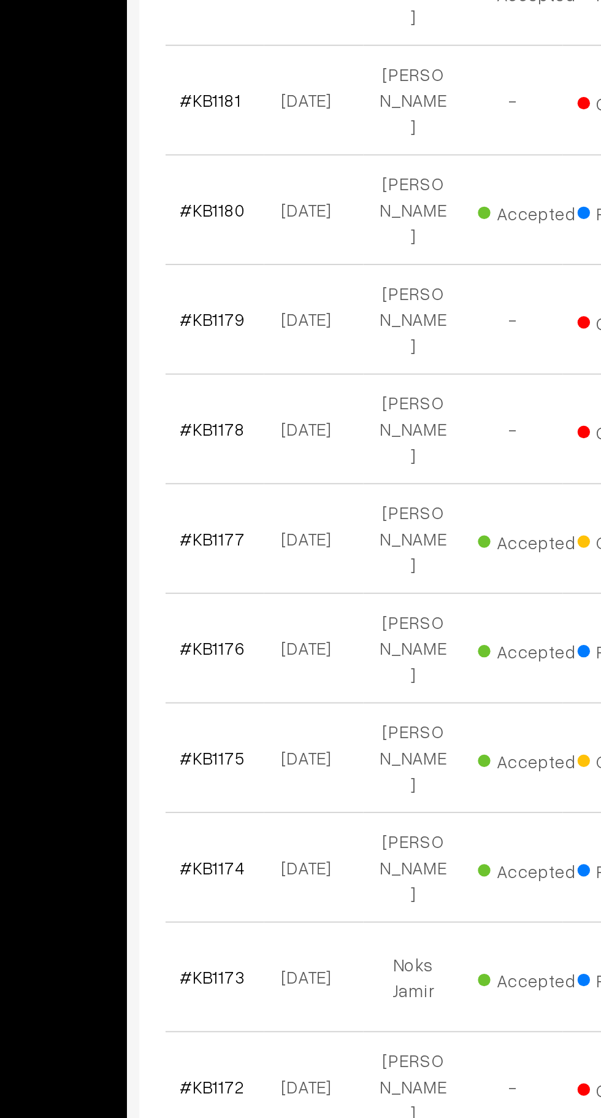
click at [209, 970] on link "#KB1171" at bounding box center [207, 975] width 30 height 10
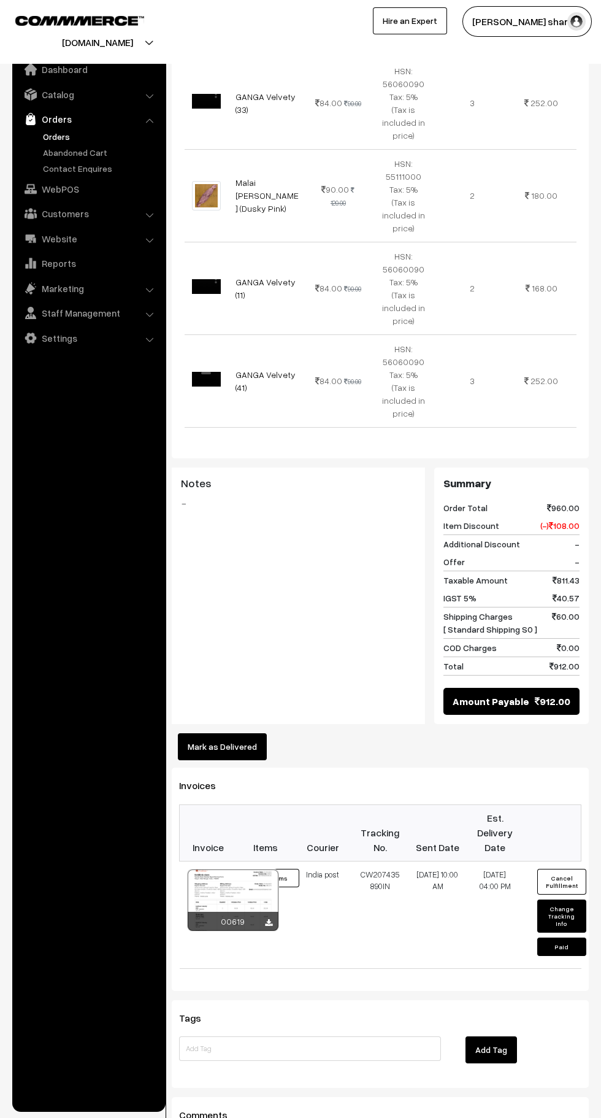
scroll to position [496, 0]
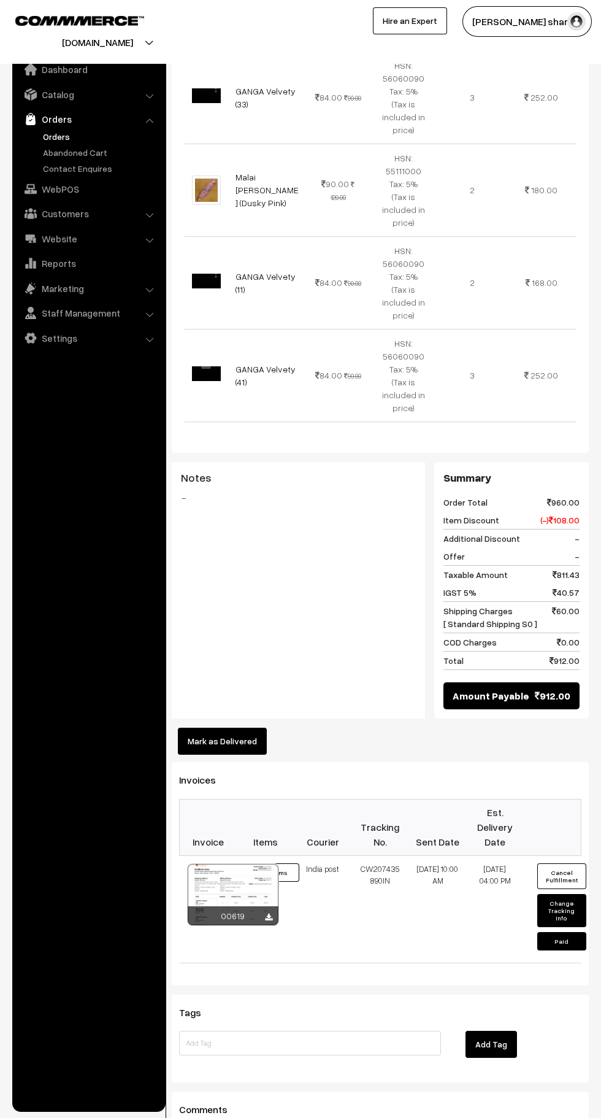
click at [239, 732] on button "Mark as Delivered" at bounding box center [222, 741] width 89 height 27
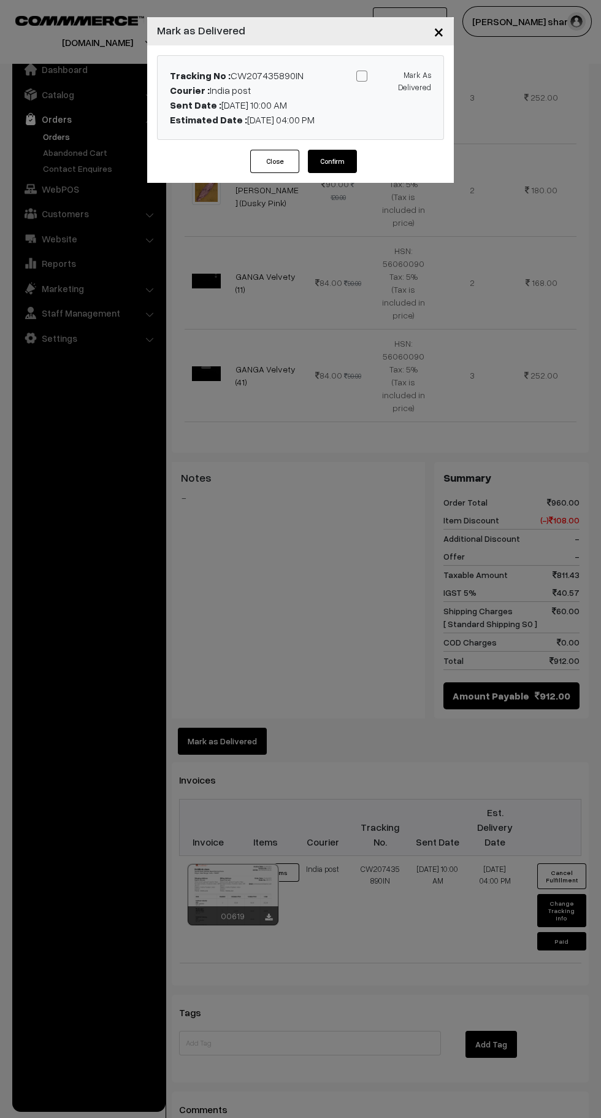
click at [361, 76] on span at bounding box center [362, 76] width 11 height 11
click at [388, 76] on input "Mark As Delivered" at bounding box center [392, 74] width 8 height 8
checkbox input "true"
click at [333, 161] on button "Confirm" at bounding box center [332, 161] width 49 height 23
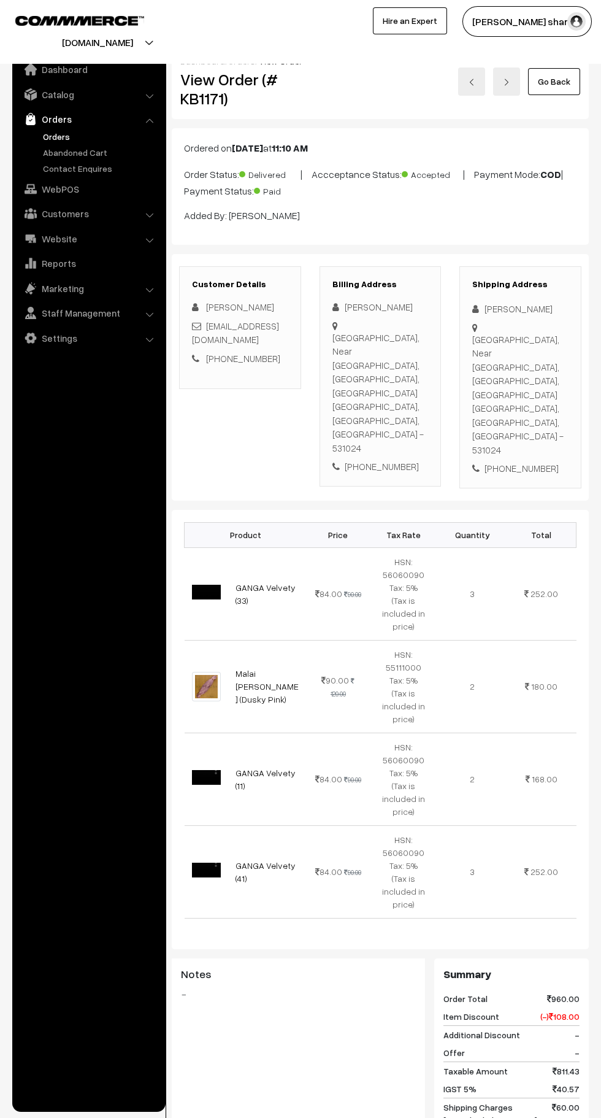
click at [555, 81] on link "Go Back" at bounding box center [554, 81] width 52 height 27
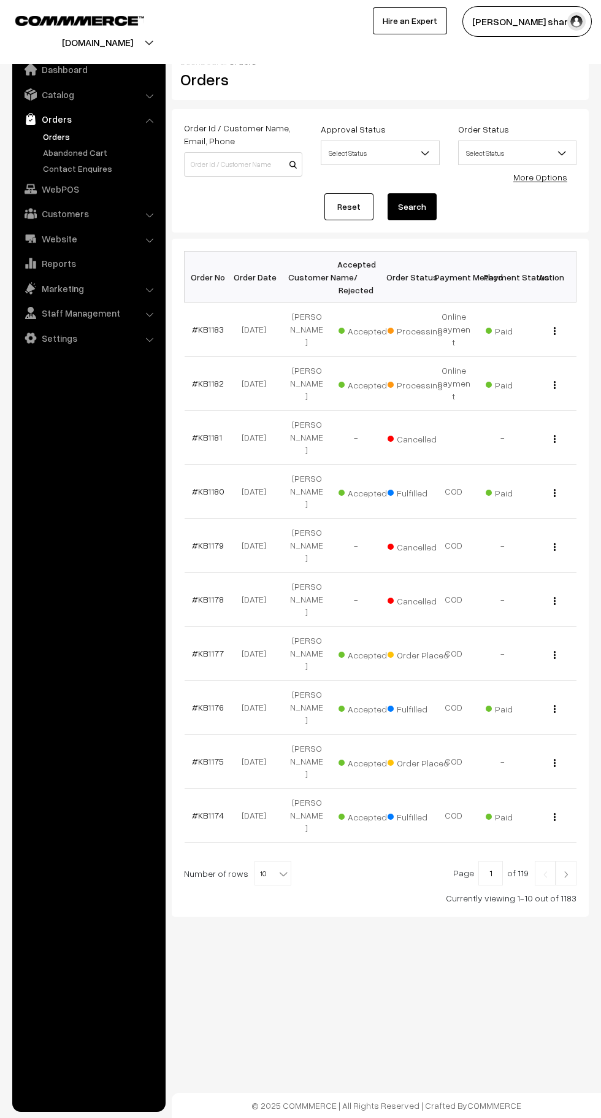
click at [277, 868] on b at bounding box center [283, 874] width 12 height 12
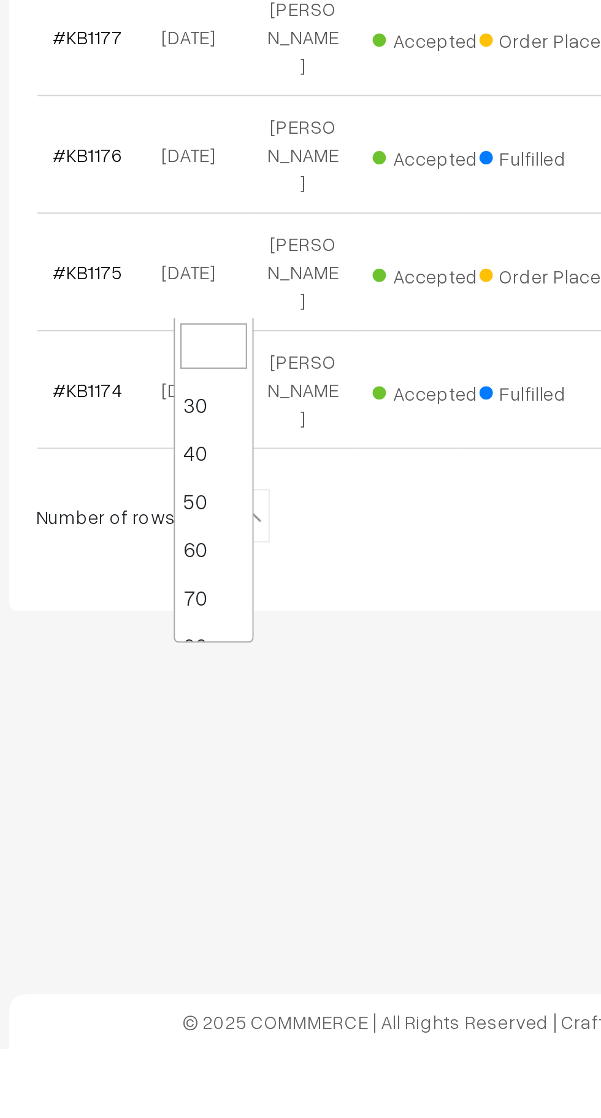
scroll to position [98, 0]
select select "100"
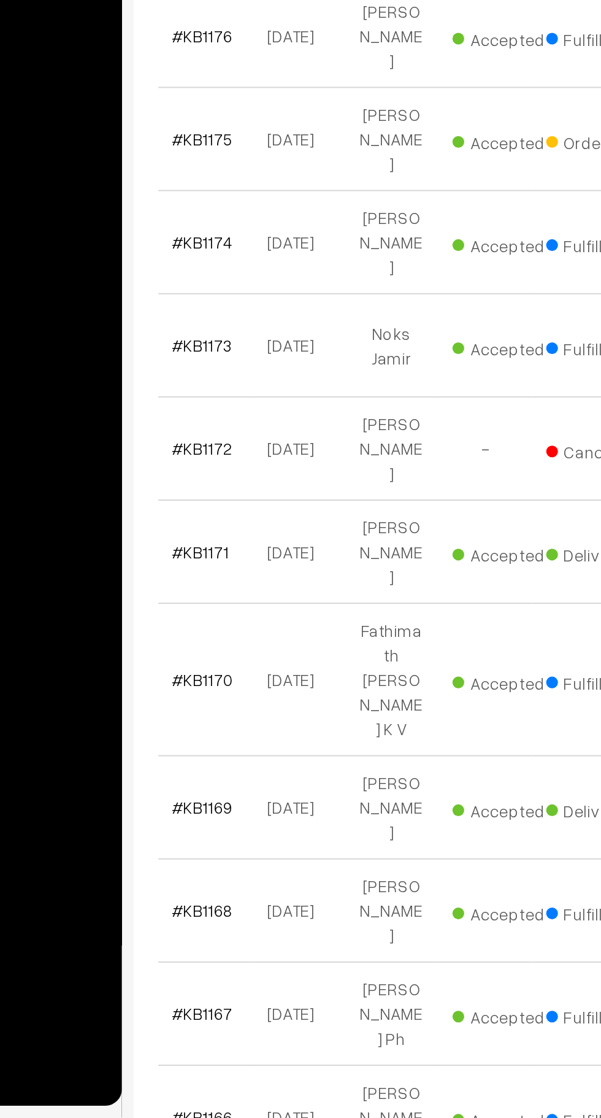
scroll to position [157, 0]
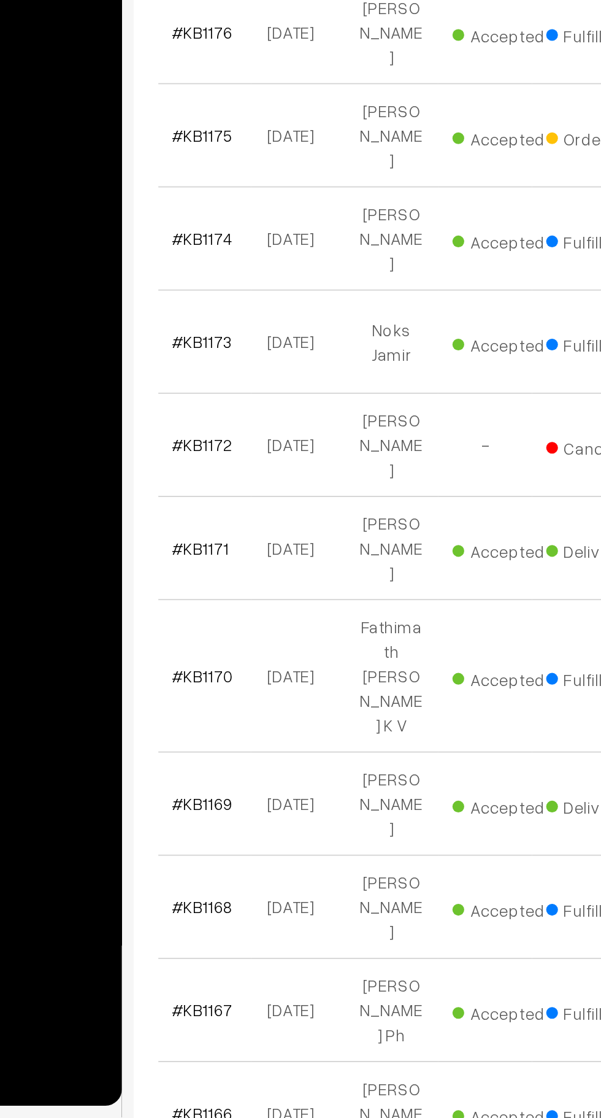
click at [210, 1003] on link "#KB1168" at bounding box center [208, 1008] width 32 height 10
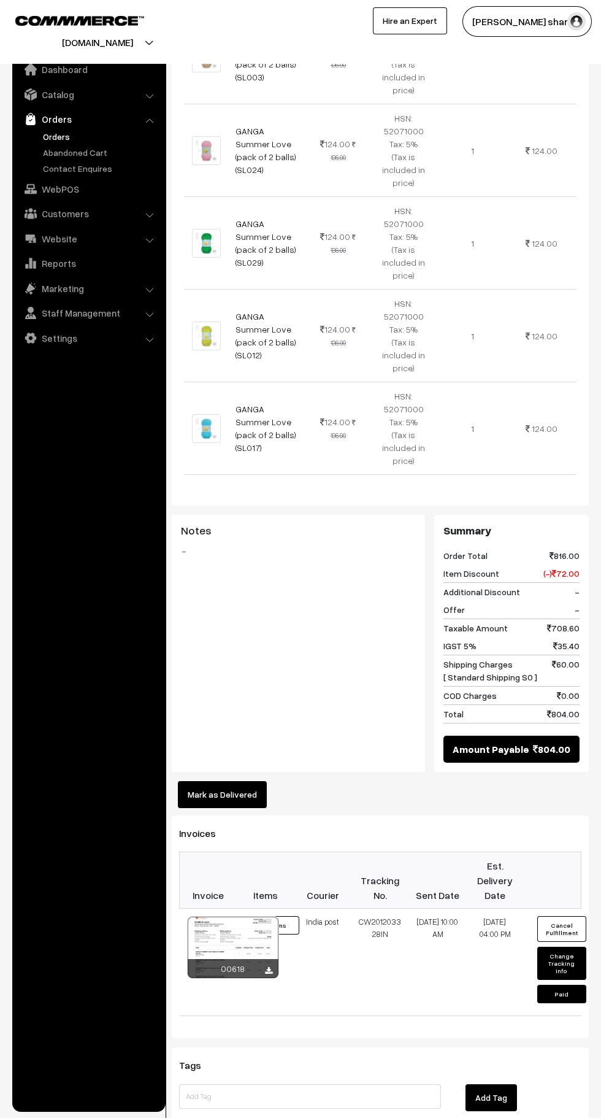
scroll to position [568, 0]
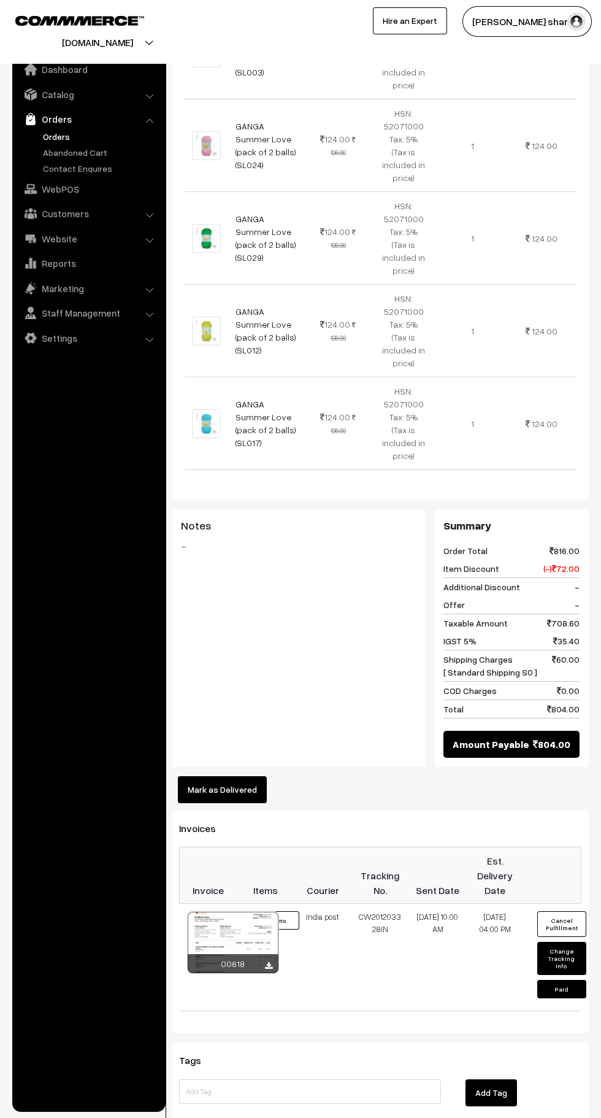
click at [248, 776] on button "Mark as Delivered" at bounding box center [222, 789] width 89 height 27
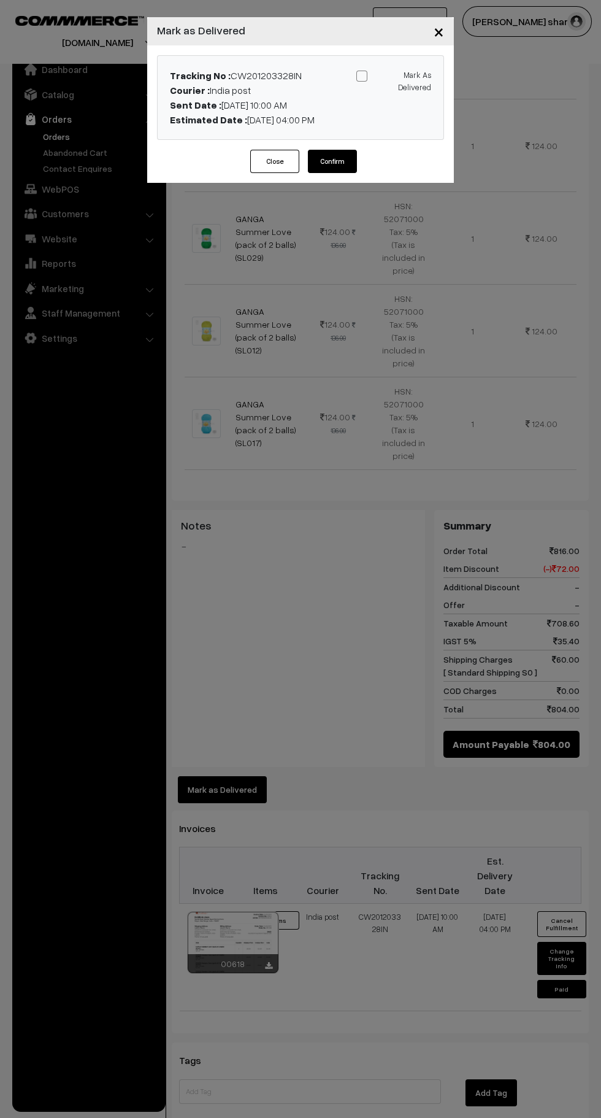
click at [361, 76] on span at bounding box center [362, 76] width 11 height 11
click at [388, 76] on input "Mark As Delivered" at bounding box center [392, 74] width 8 height 8
checkbox input "true"
click at [342, 169] on button "Confirm" at bounding box center [332, 161] width 49 height 23
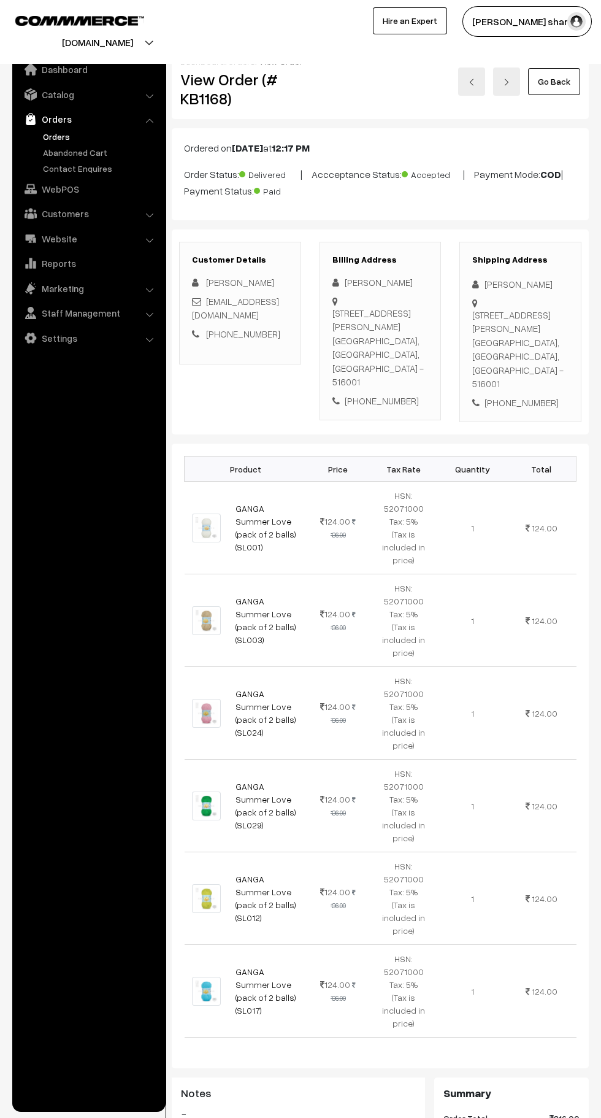
click at [555, 81] on link "Go Back" at bounding box center [554, 81] width 52 height 27
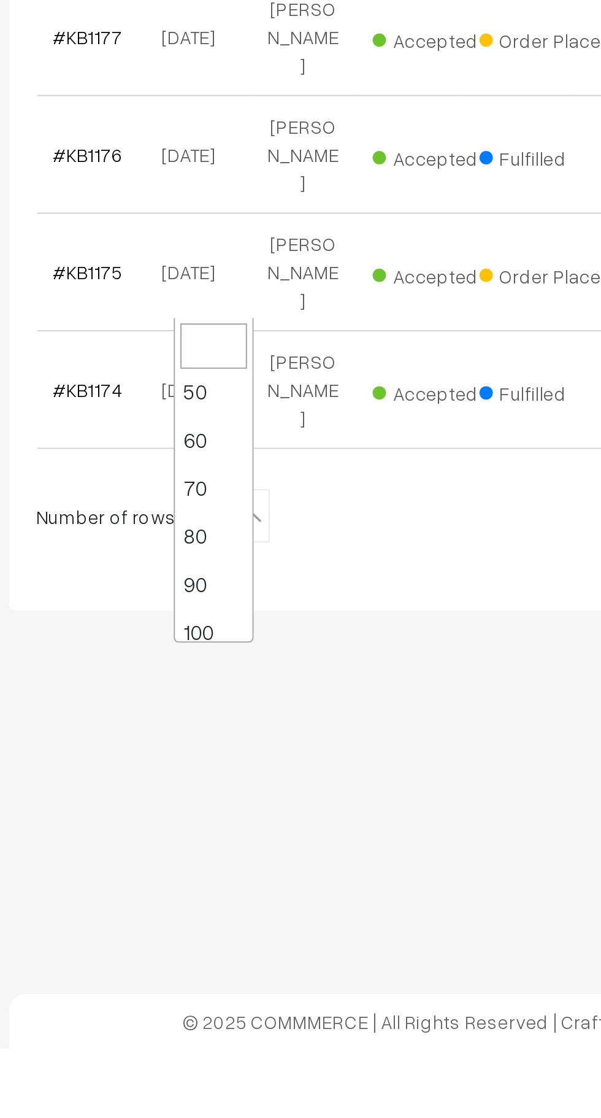
scroll to position [98, 0]
select select "100"
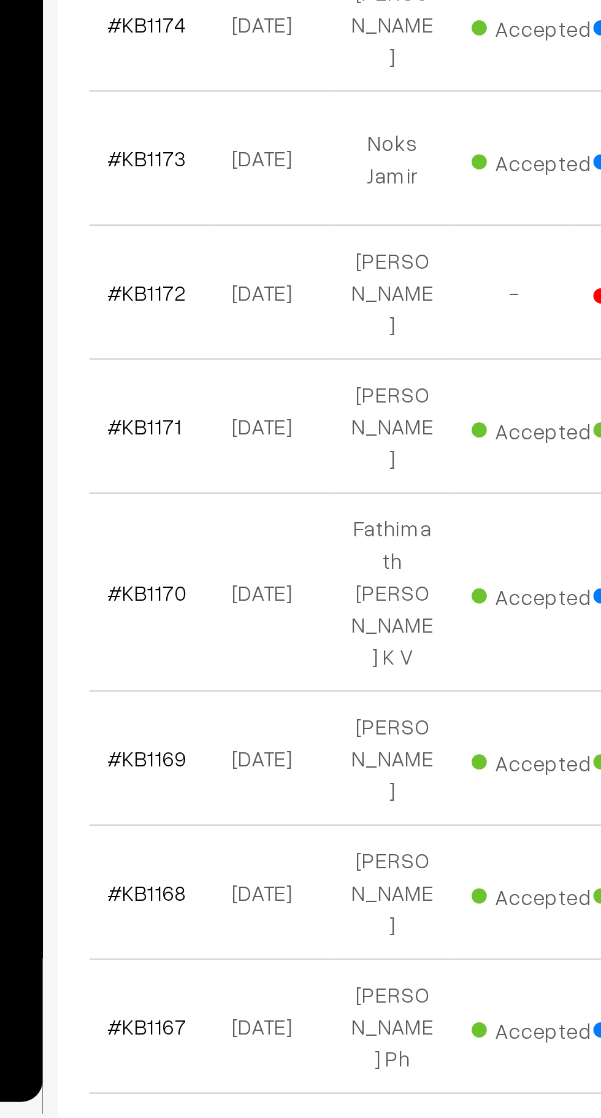
scroll to position [148, 0]
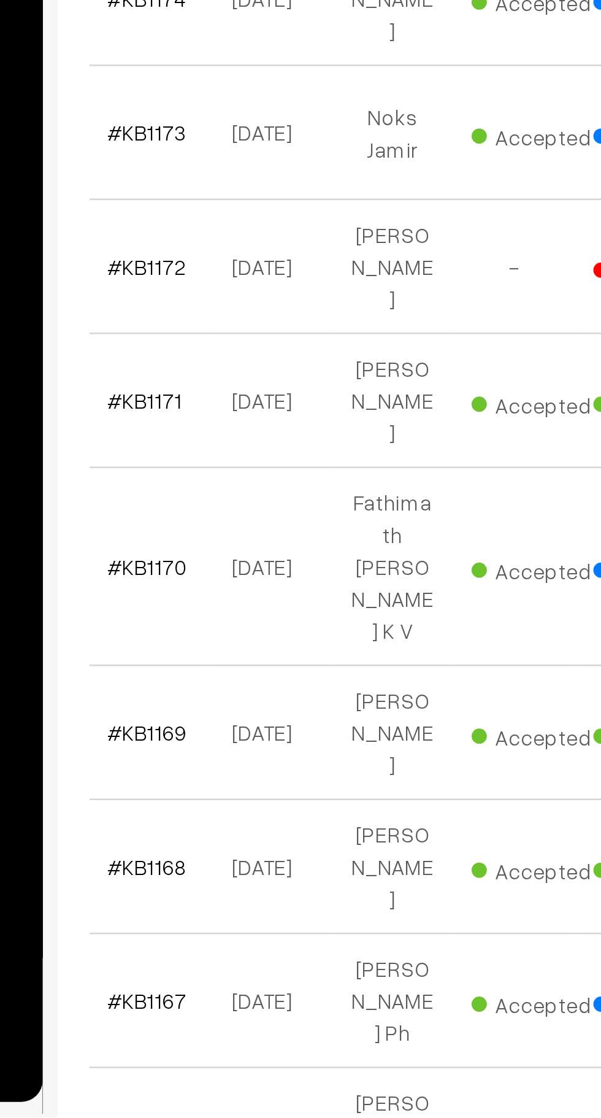
click at [210, 1066] on link "#KB1167" at bounding box center [208, 1071] width 32 height 10
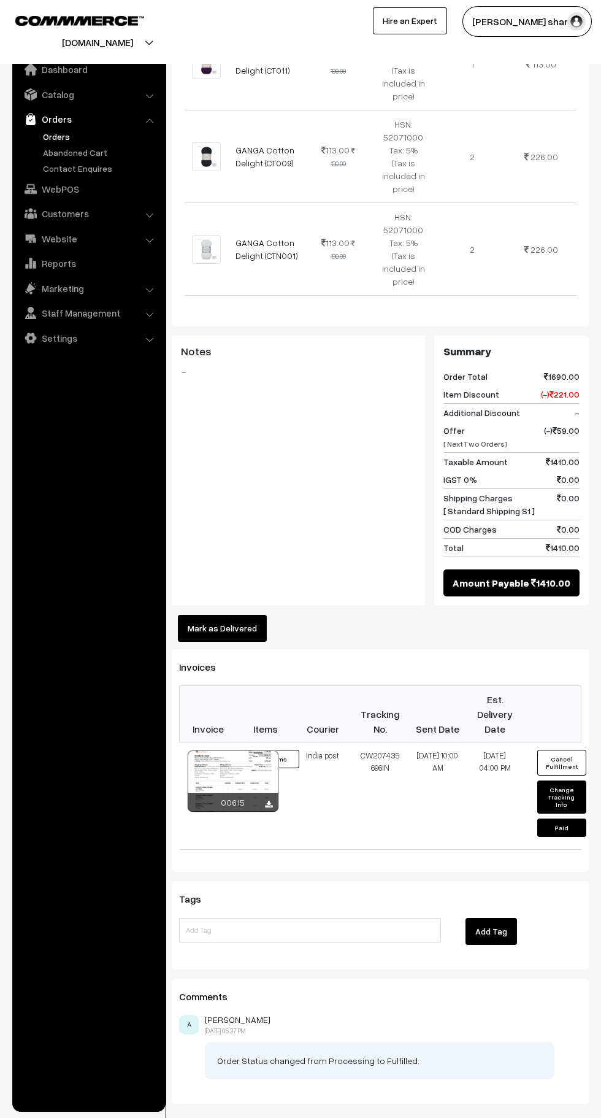
scroll to position [982, 0]
click at [239, 615] on button "Mark as Delivered" at bounding box center [222, 628] width 89 height 27
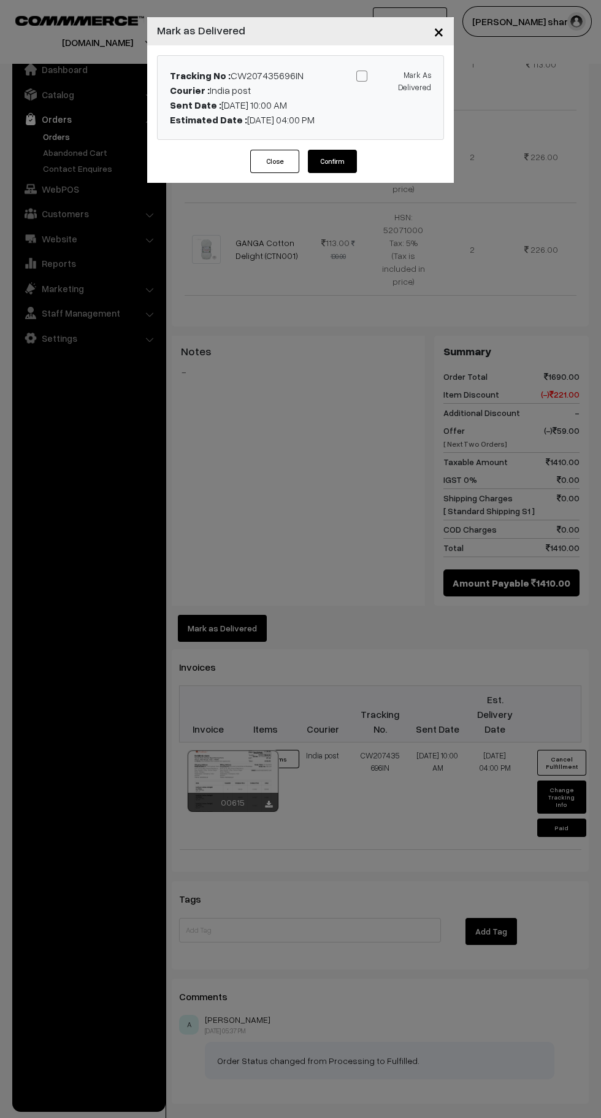
click at [263, 165] on button "Close" at bounding box center [274, 161] width 49 height 23
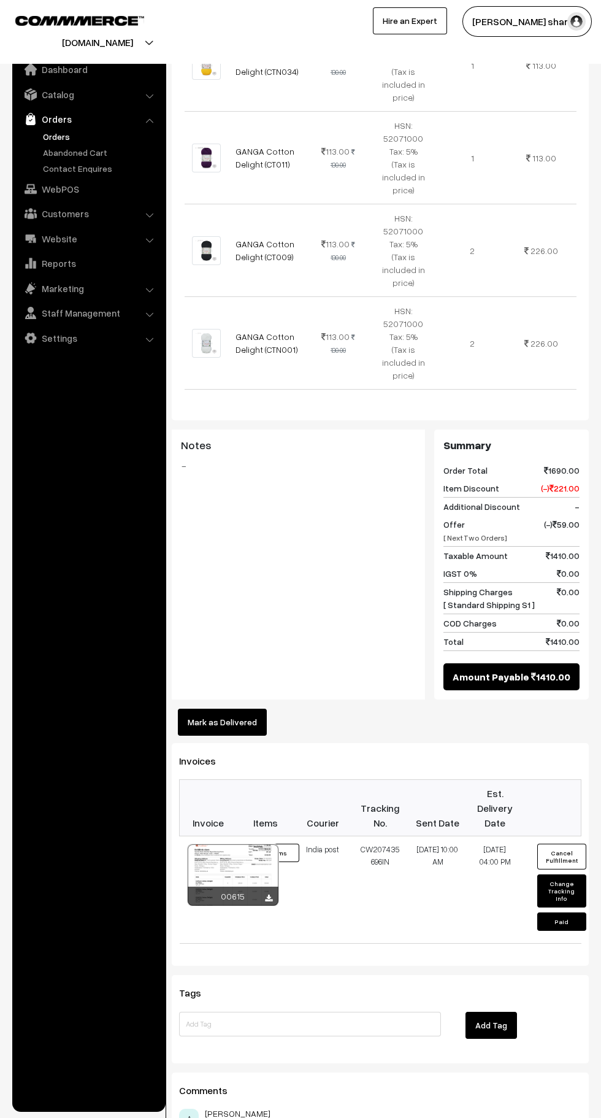
scroll to position [889, 0]
click at [240, 708] on button "Mark as Delivered" at bounding box center [222, 721] width 89 height 27
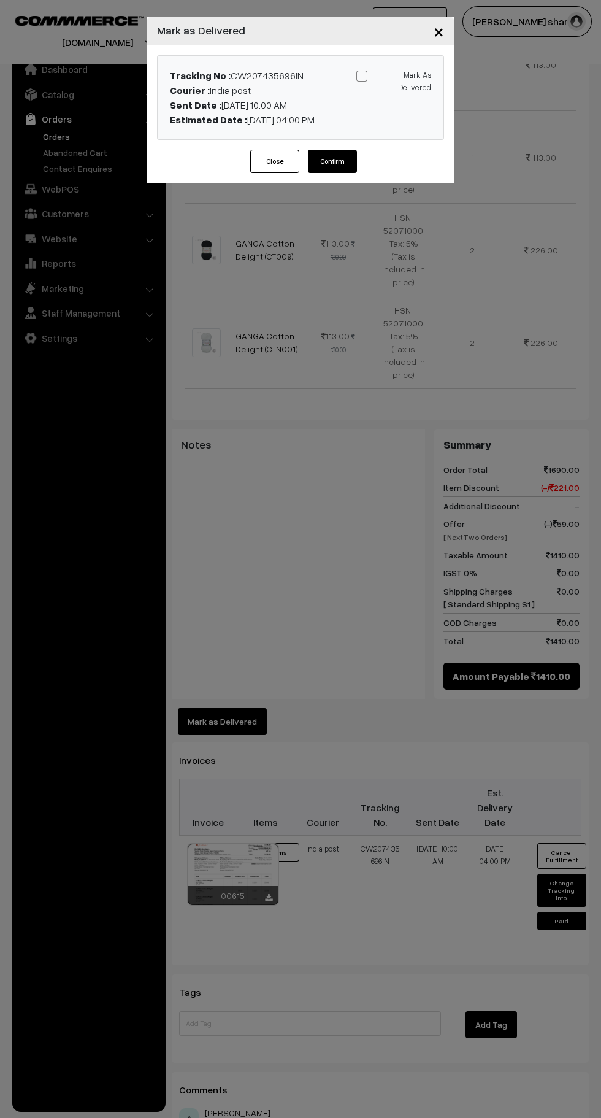
click at [365, 77] on span at bounding box center [362, 76] width 11 height 11
click at [388, 77] on input "Mark As Delivered" at bounding box center [392, 74] width 8 height 8
checkbox input "true"
click at [336, 166] on button "Confirm" at bounding box center [332, 161] width 49 height 23
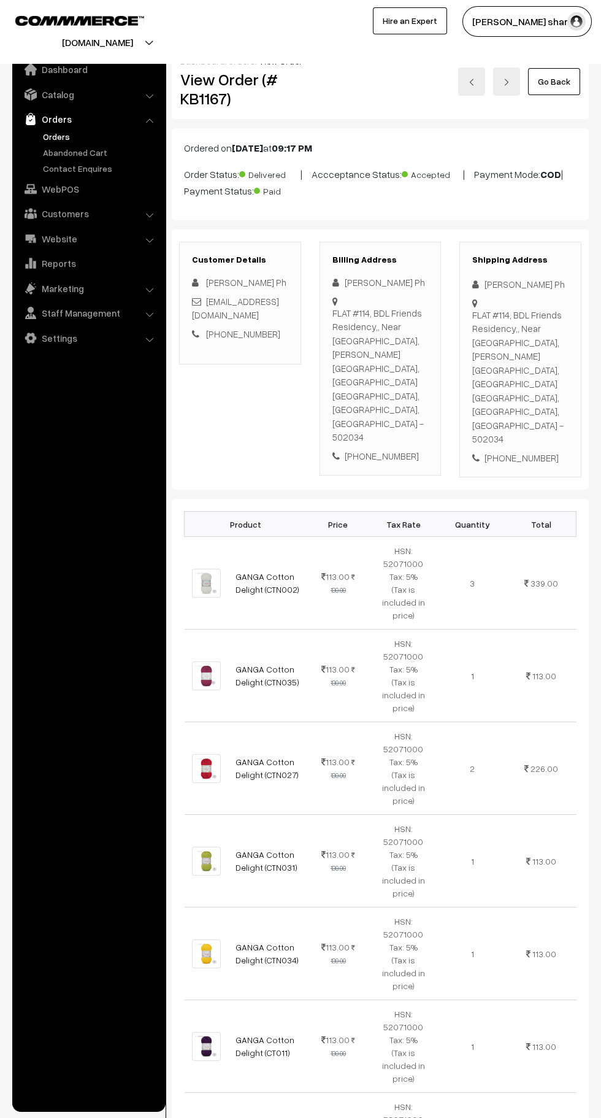
click at [557, 81] on link "Go Back" at bounding box center [554, 81] width 52 height 27
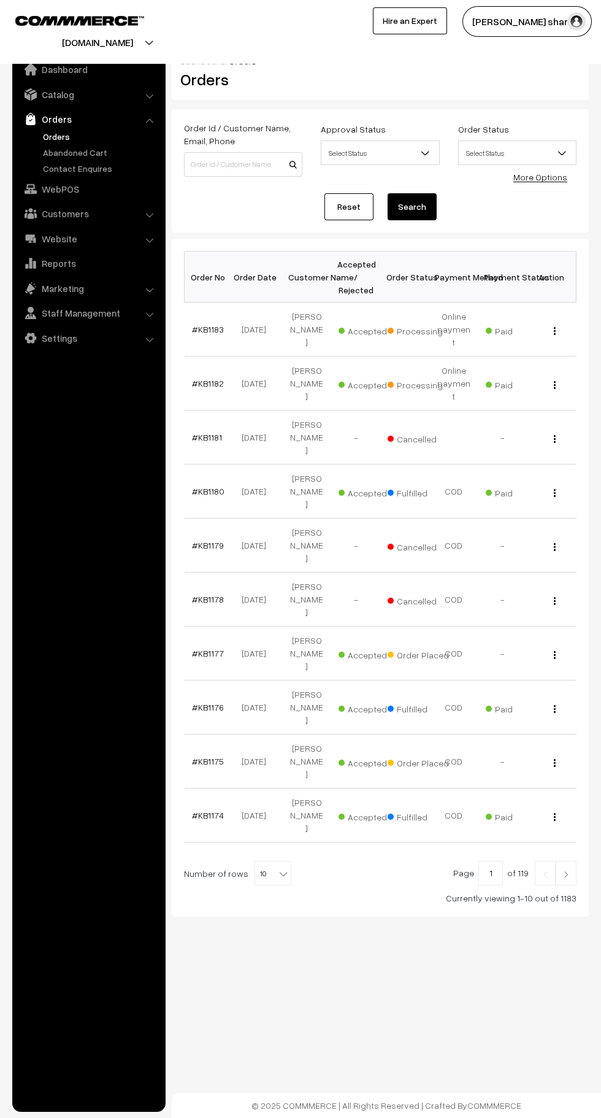
click at [278, 868] on b at bounding box center [283, 874] width 12 height 12
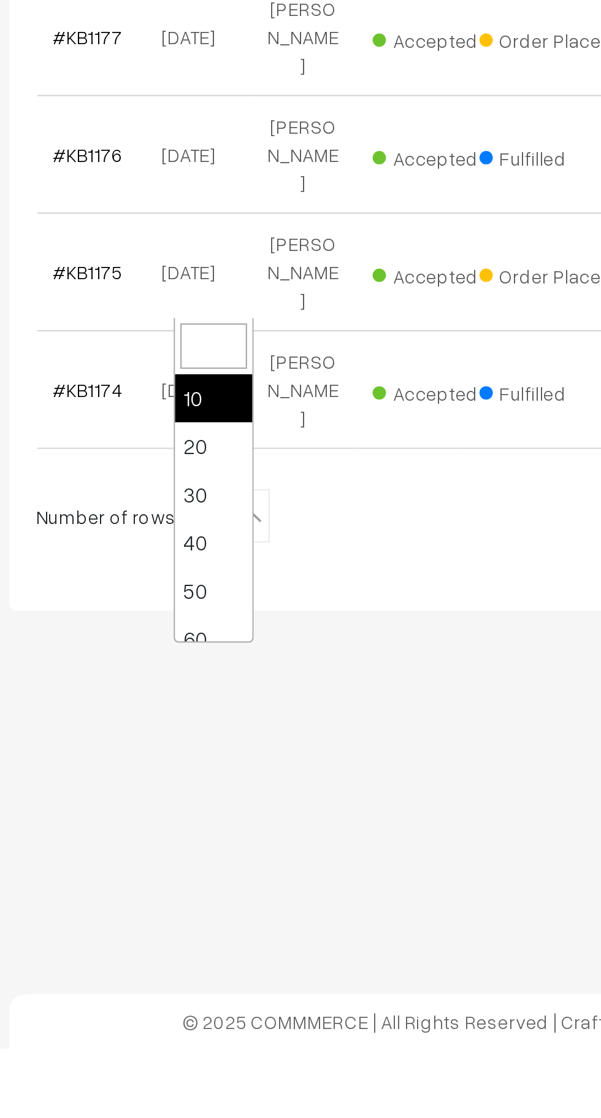
scroll to position [98, 0]
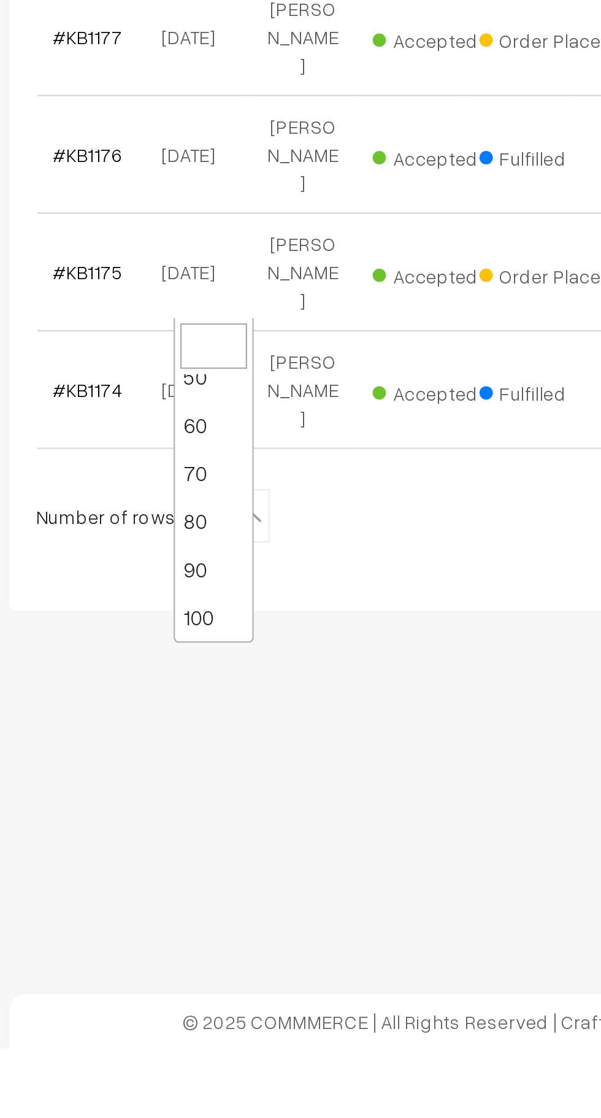
select select "100"
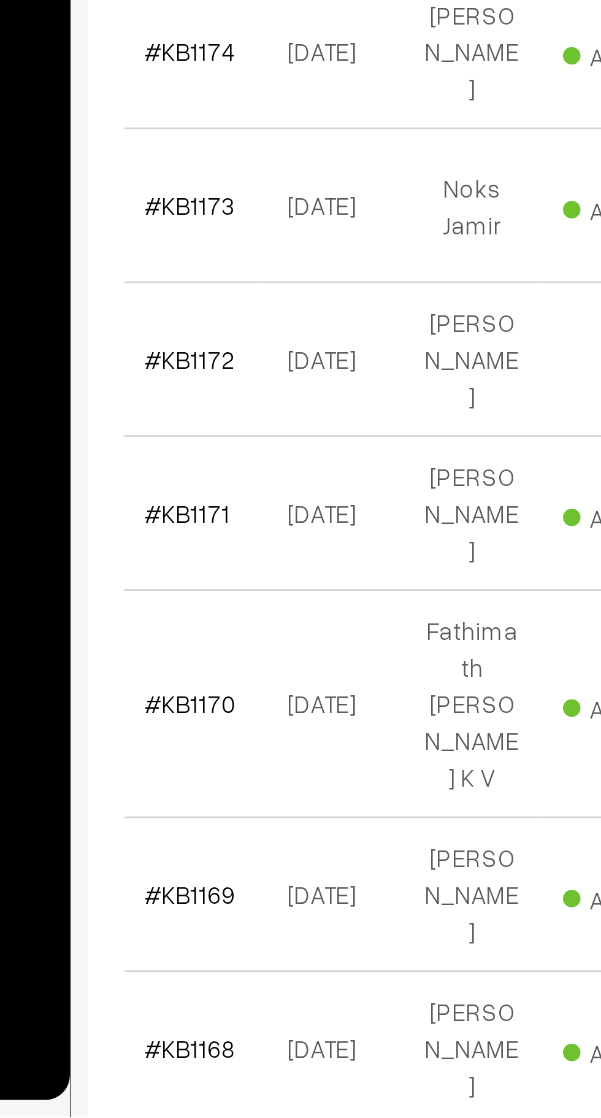
scroll to position [71, 0]
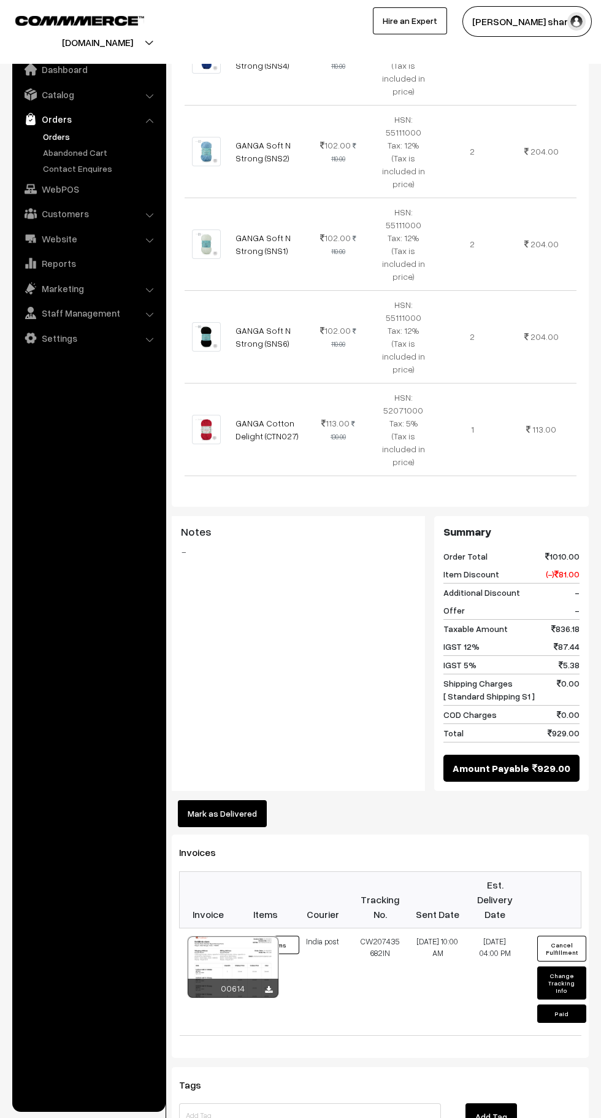
scroll to position [644, 0]
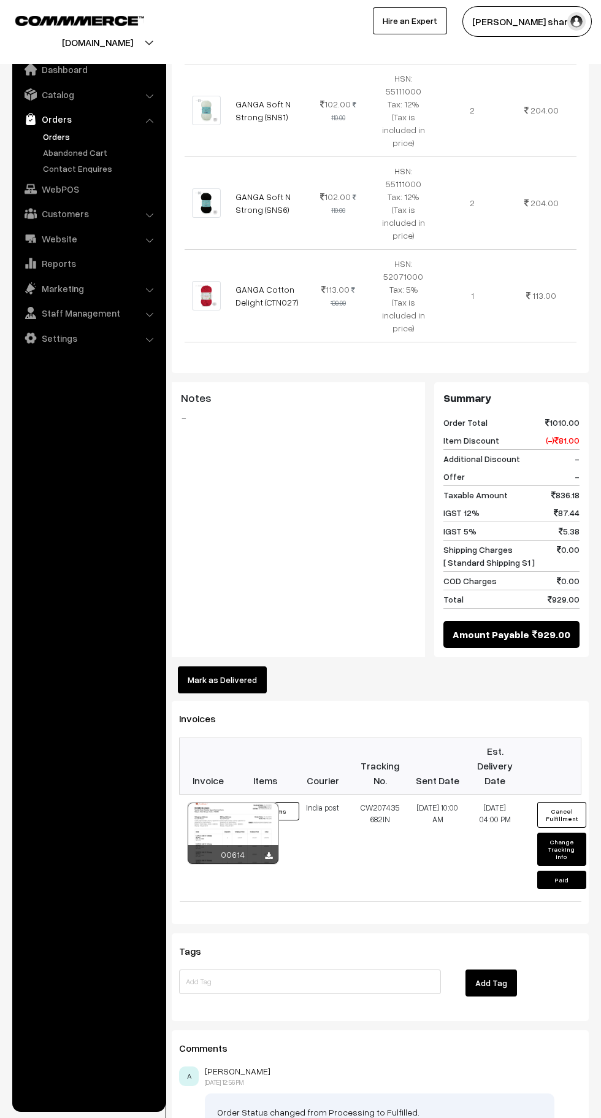
click at [250, 666] on button "Mark as Delivered" at bounding box center [222, 679] width 89 height 27
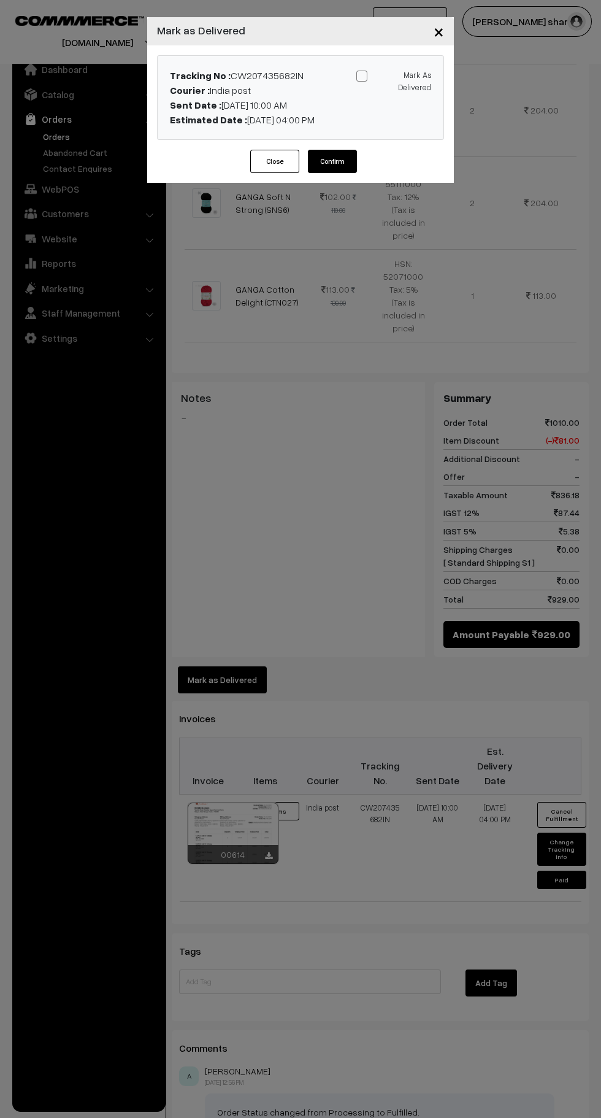
click at [388, 75] on input "Mark As Delivered" at bounding box center [392, 74] width 8 height 8
checkbox input "true"
click at [357, 170] on button "Confirm" at bounding box center [332, 161] width 49 height 23
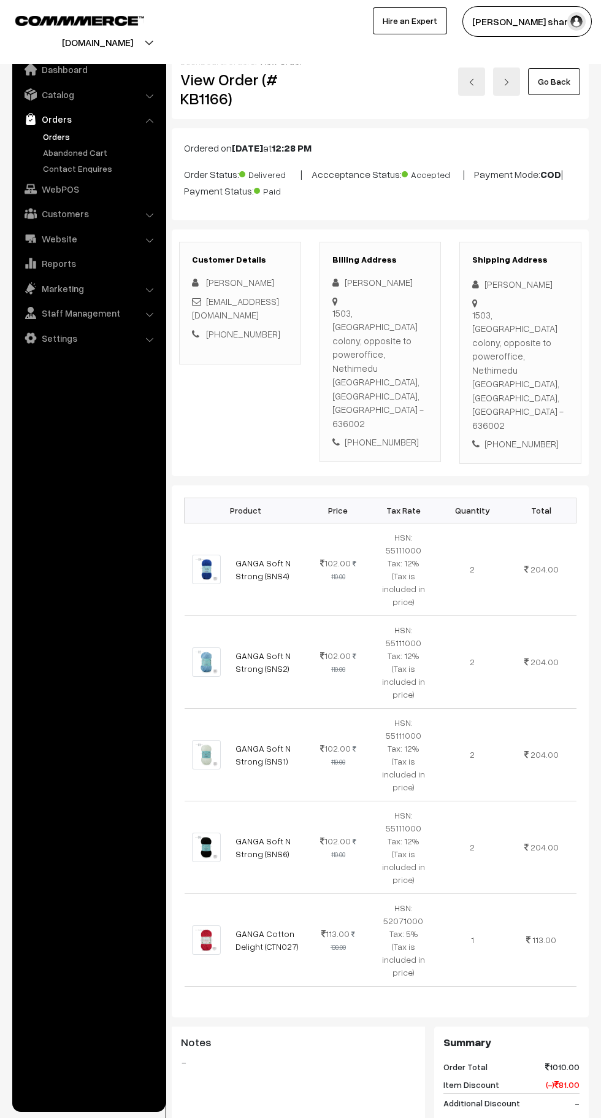
click at [561, 83] on link "Go Back" at bounding box center [554, 81] width 52 height 27
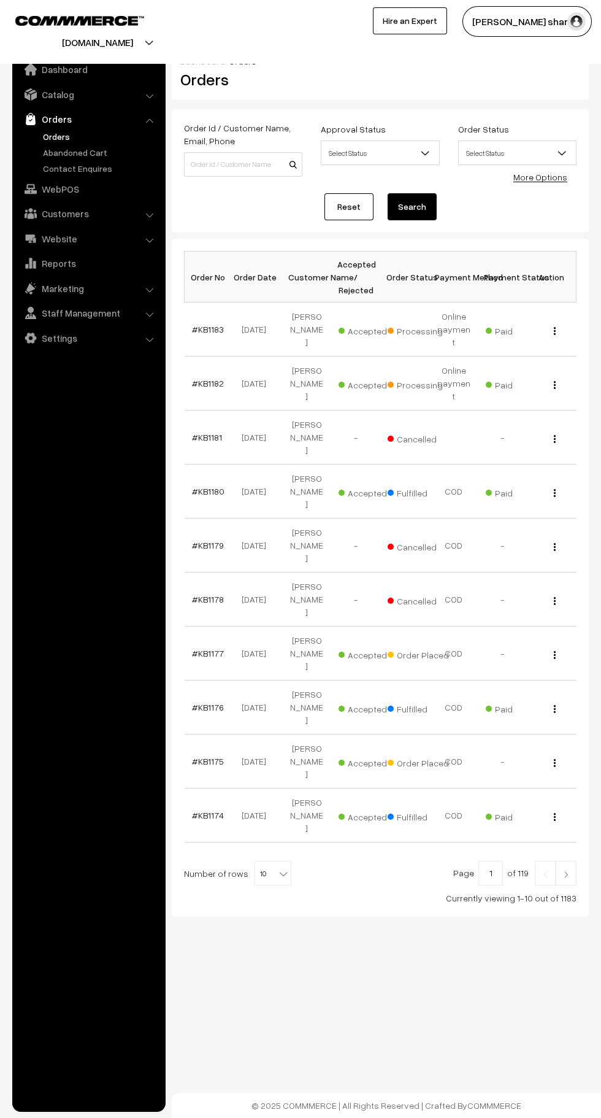
click at [277, 868] on b at bounding box center [283, 874] width 12 height 12
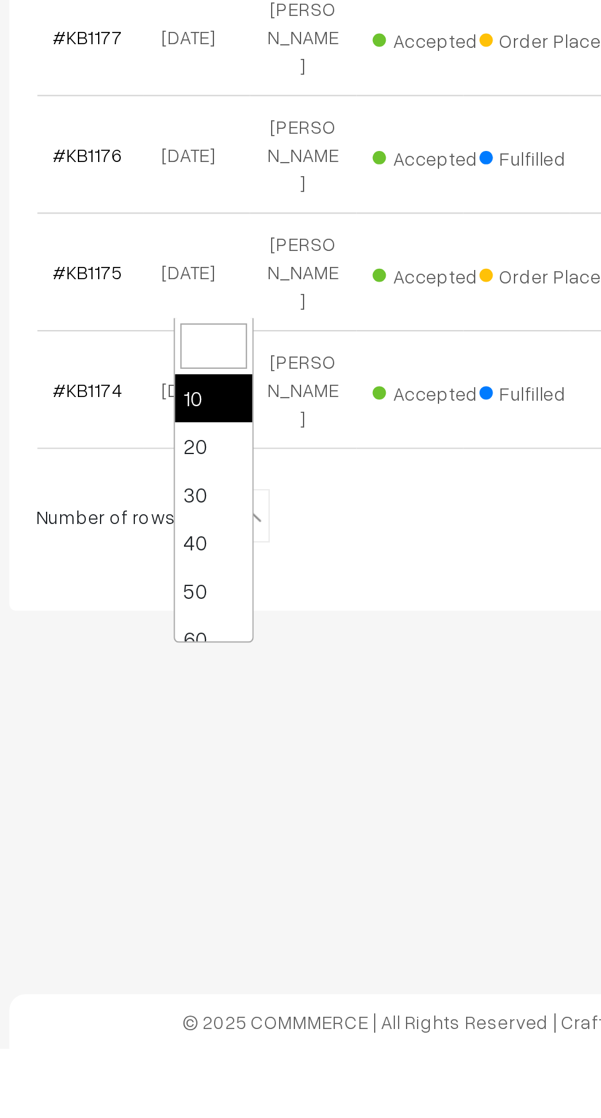
scroll to position [98, 0]
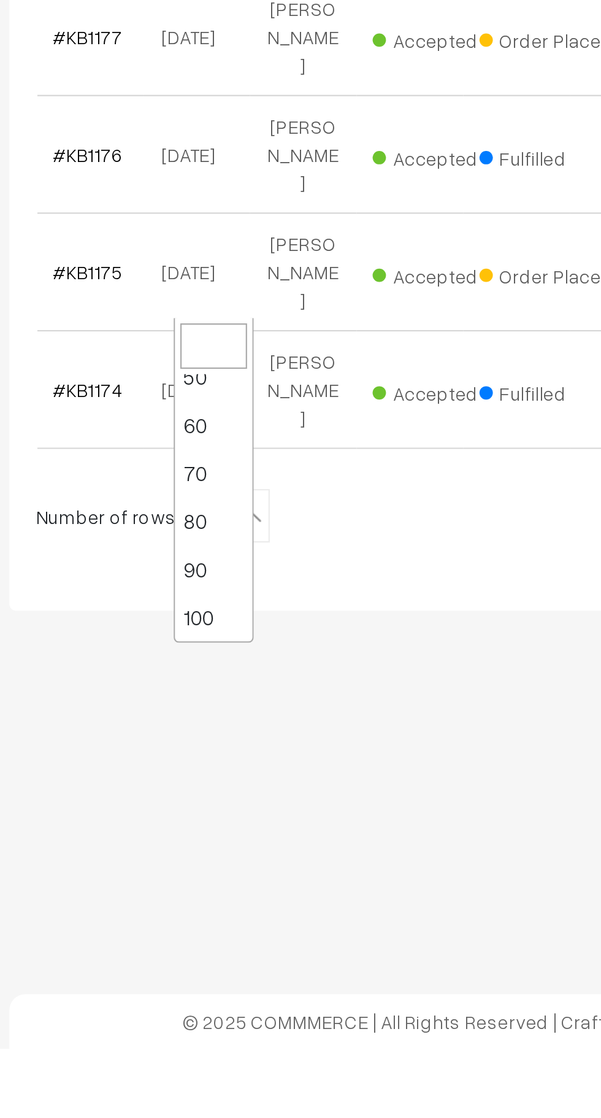
select select "100"
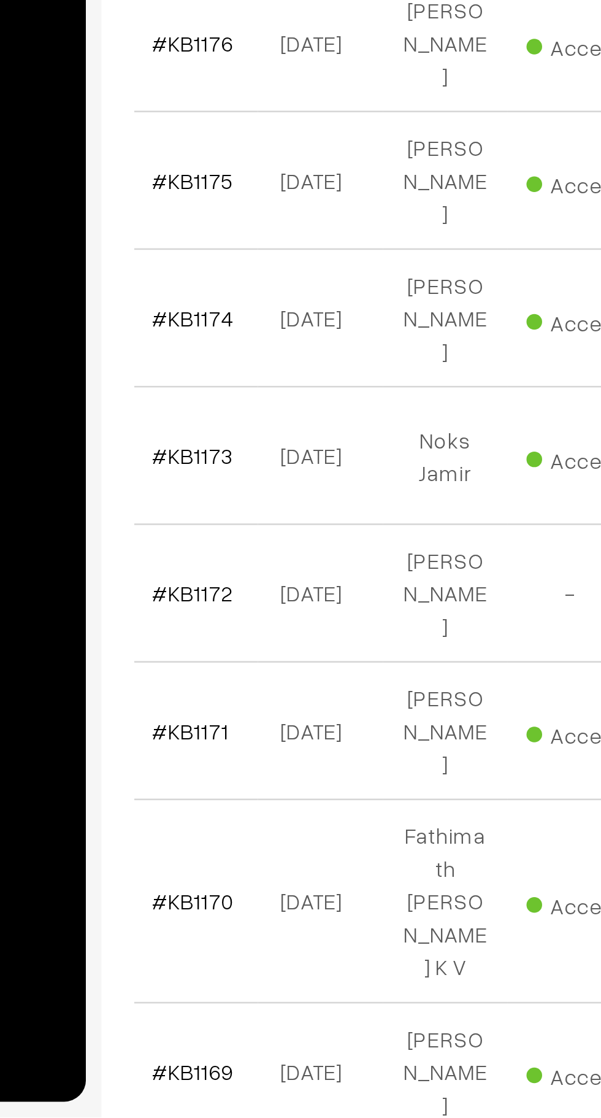
scroll to position [56, 0]
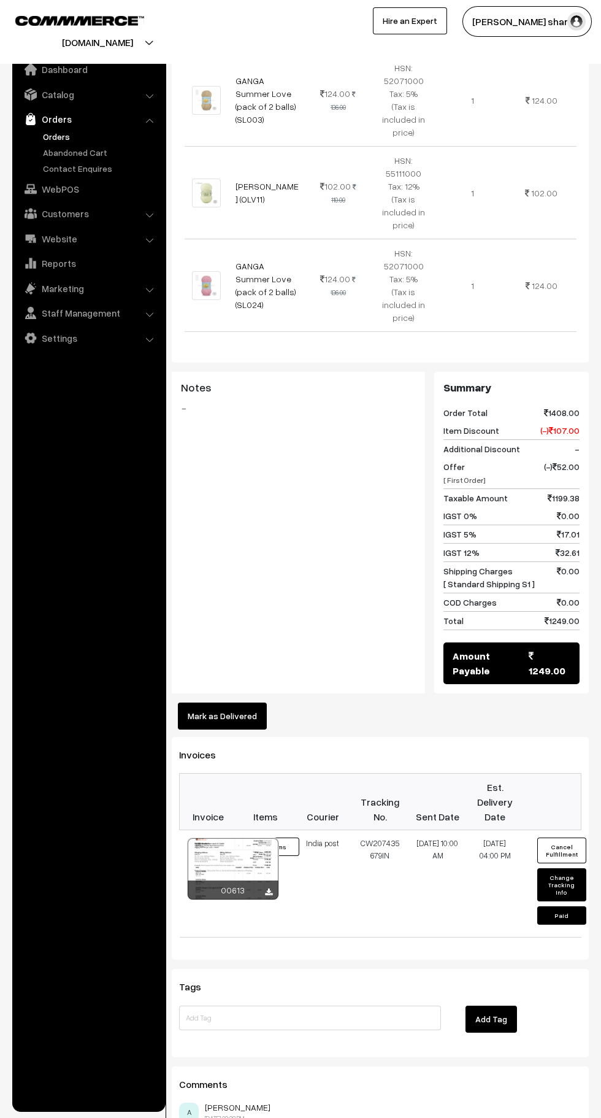
scroll to position [1179, 0]
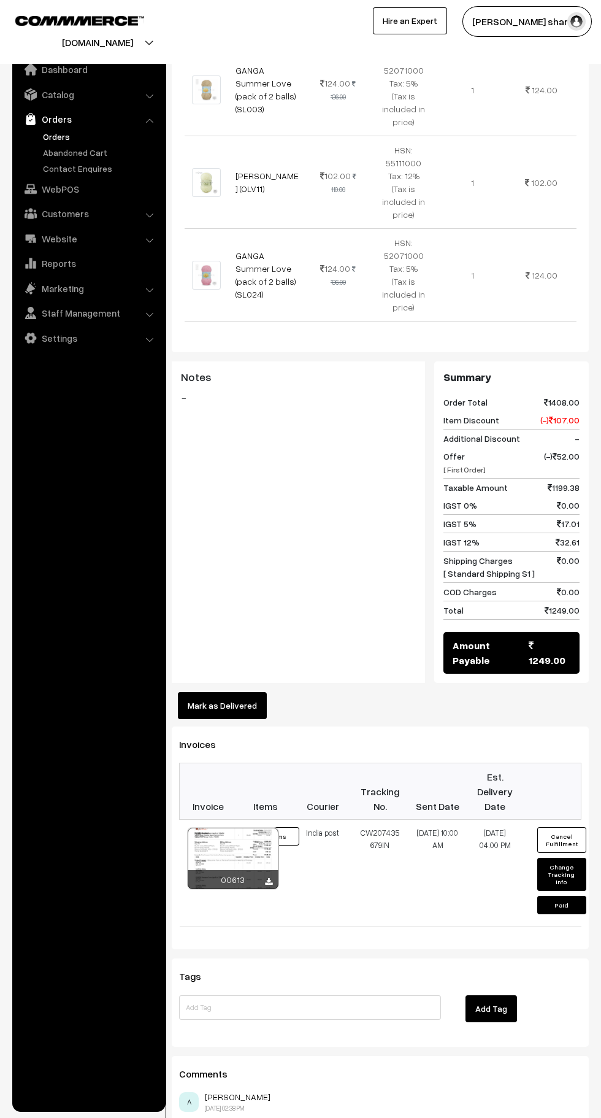
click at [250, 692] on button "Mark as Delivered" at bounding box center [222, 705] width 89 height 27
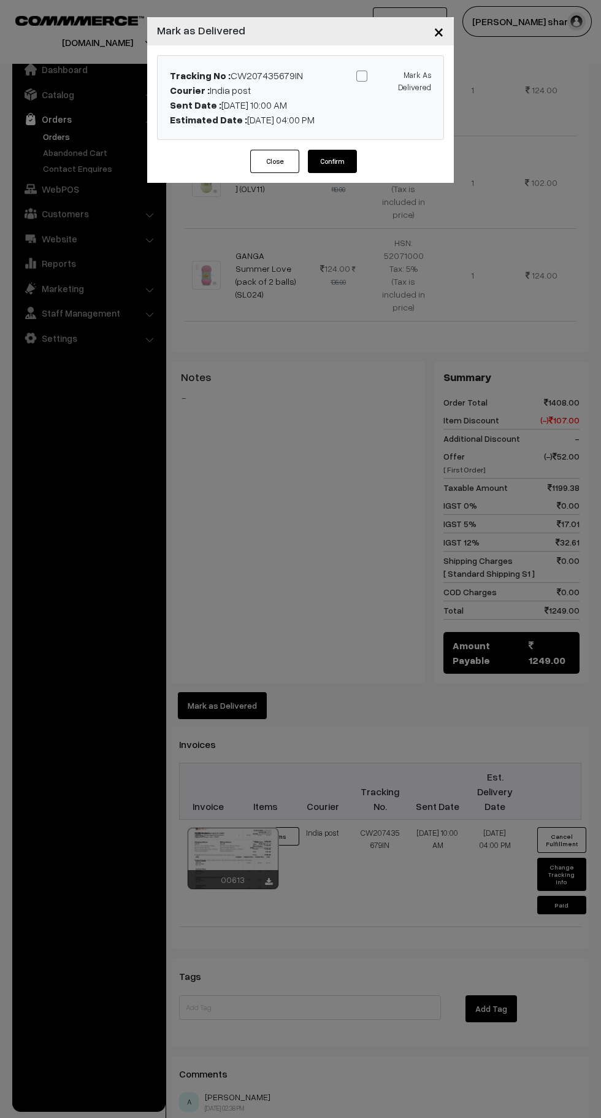
click at [361, 76] on span at bounding box center [362, 76] width 11 height 11
click at [388, 76] on input "Mark As Delivered" at bounding box center [392, 74] width 8 height 8
checkbox input "true"
click at [350, 166] on button "Confirm" at bounding box center [332, 161] width 49 height 23
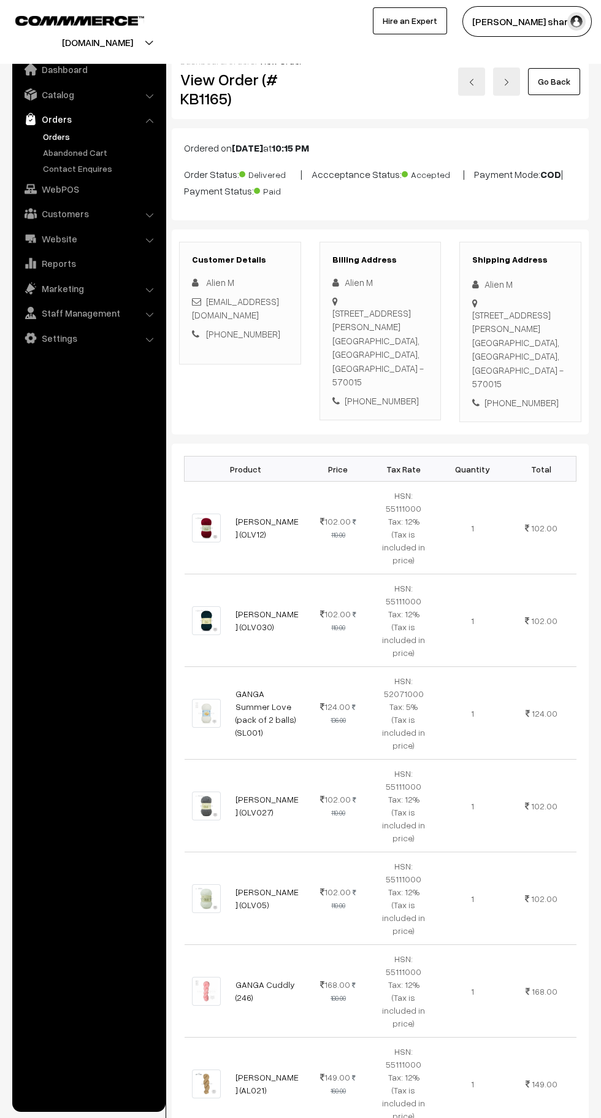
click at [558, 81] on link "Go Back" at bounding box center [554, 81] width 52 height 27
